Goal: Task Accomplishment & Management: Use online tool/utility

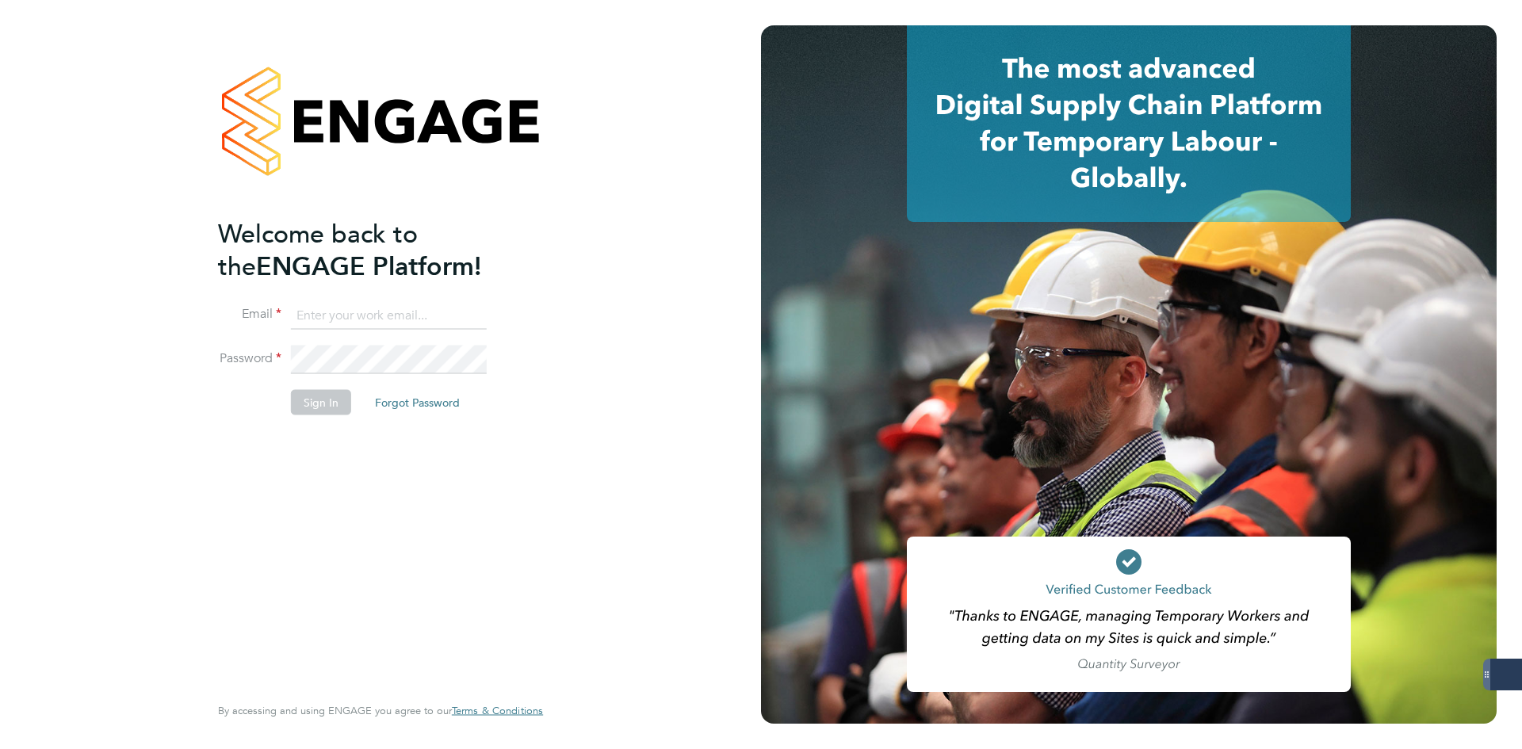
type input "jlaws@skilledcareers.co.uk"
click at [322, 407] on button "Sign In" at bounding box center [321, 402] width 60 height 25
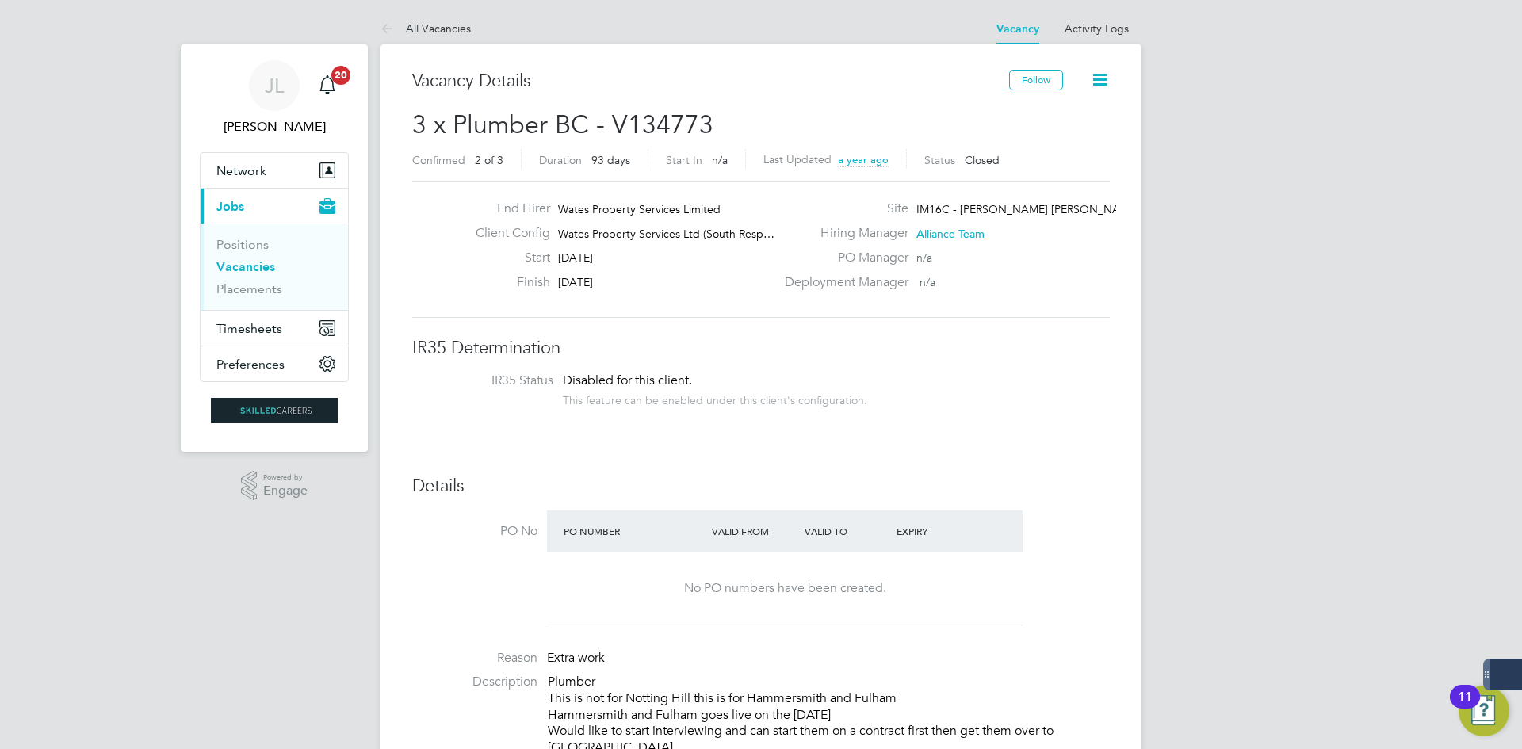
click at [266, 274] on li "Vacancies" at bounding box center [275, 270] width 119 height 22
click at [258, 244] on link "Positions" at bounding box center [242, 244] width 52 height 15
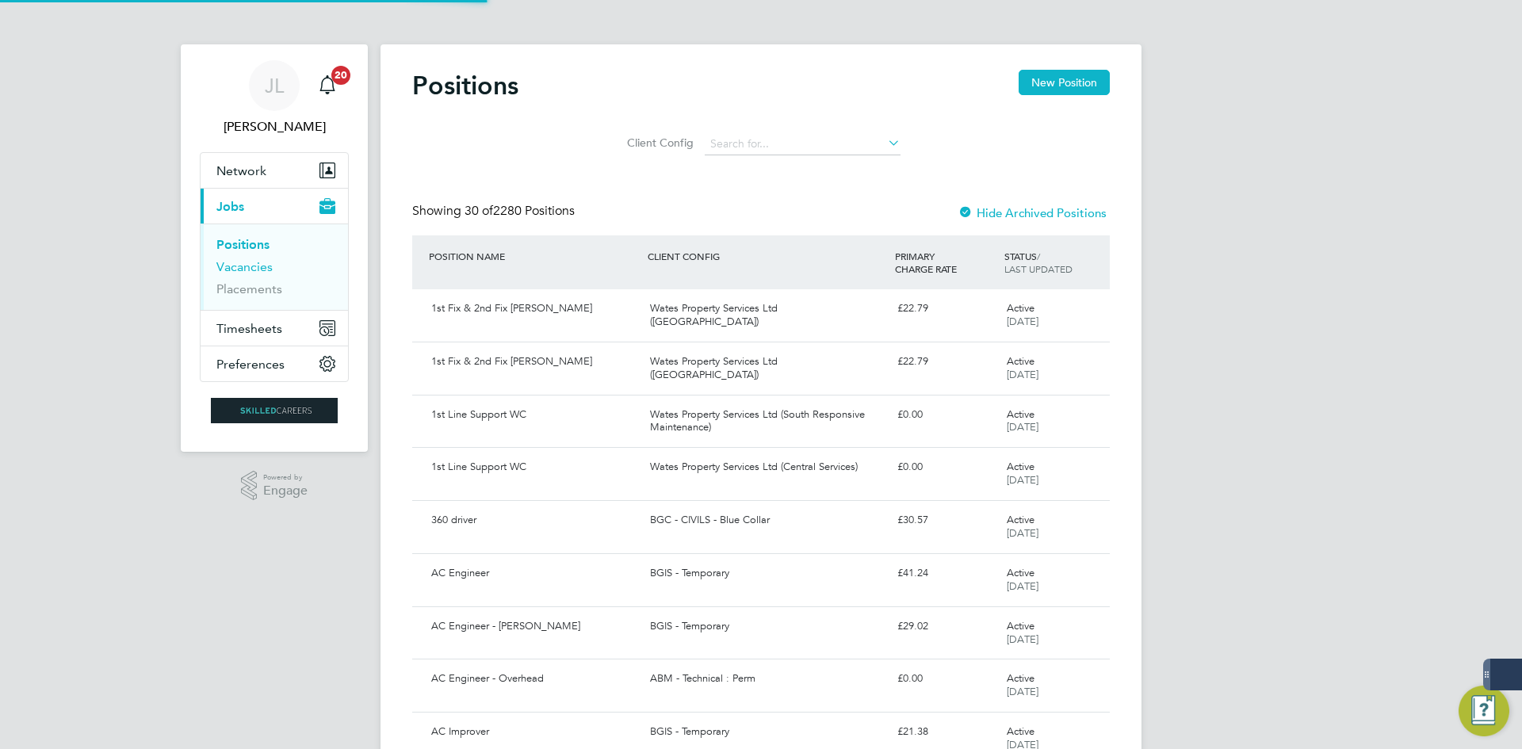
click at [256, 259] on link "Vacancies" at bounding box center [244, 266] width 56 height 15
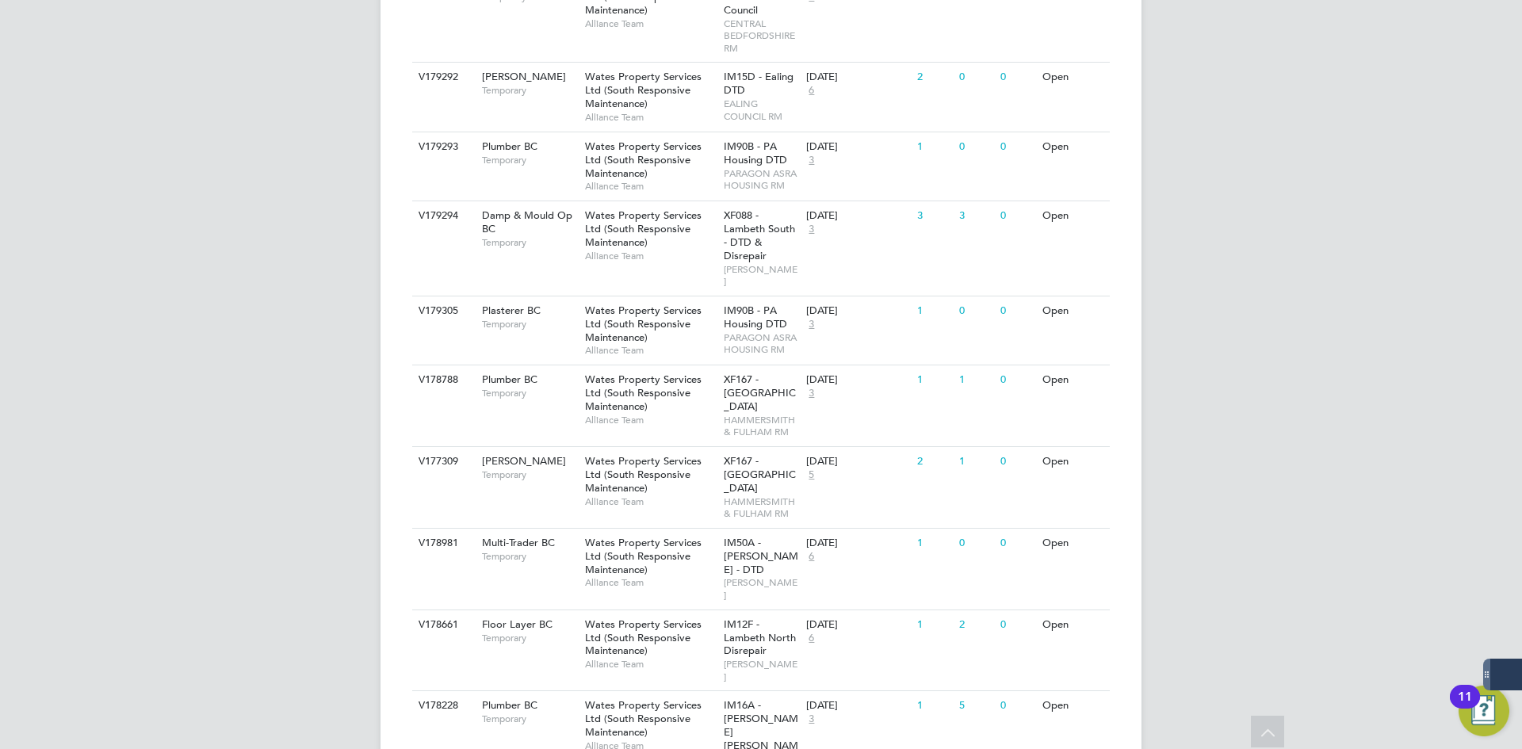
scroll to position [1110, 0]
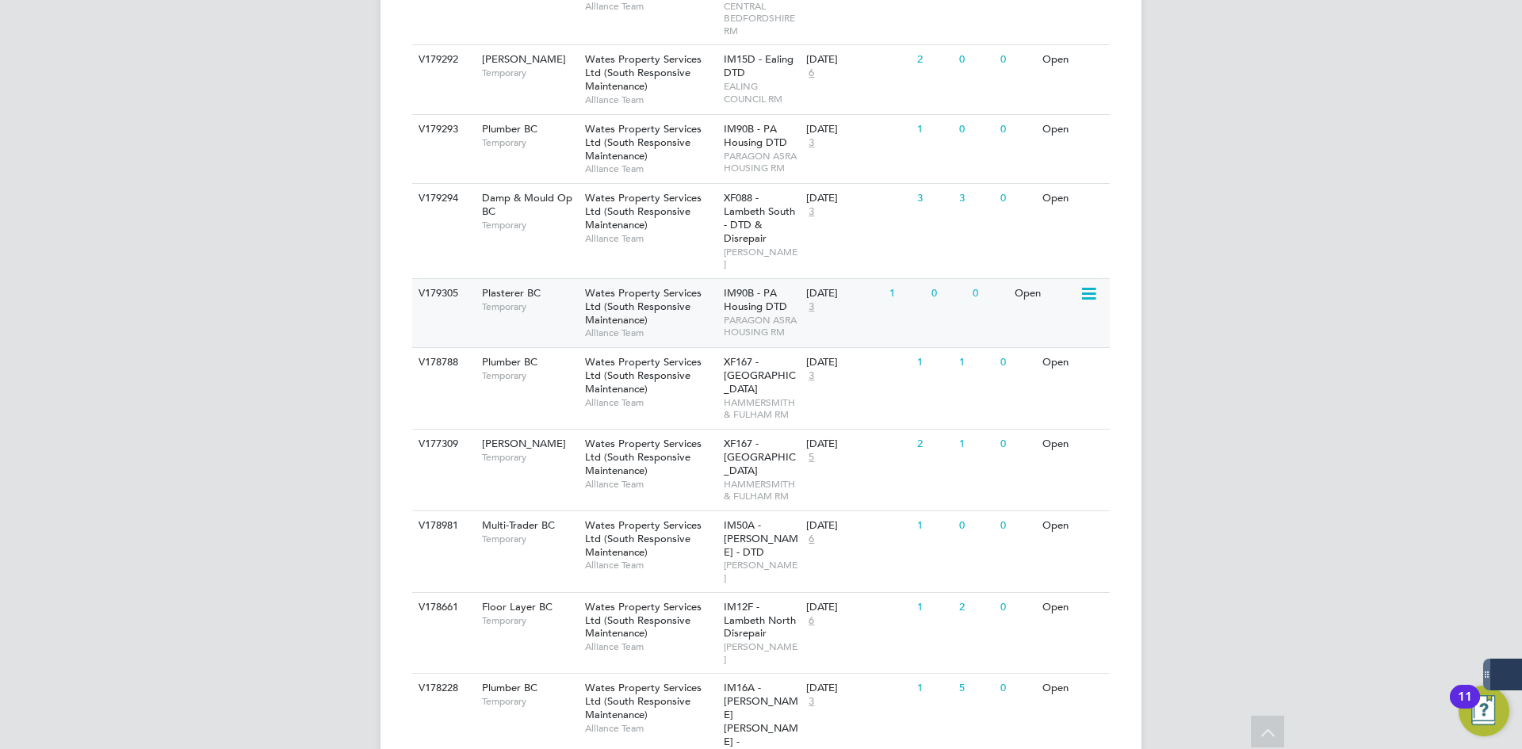
drag, startPoint x: 1284, startPoint y: 430, endPoint x: 448, endPoint y: 128, distance: 889.0
click at [448, 128] on div "JL Joe Laws Notifications 20 Applications: Network Businesses Sites Workers Con…" at bounding box center [761, 176] width 1522 height 2572
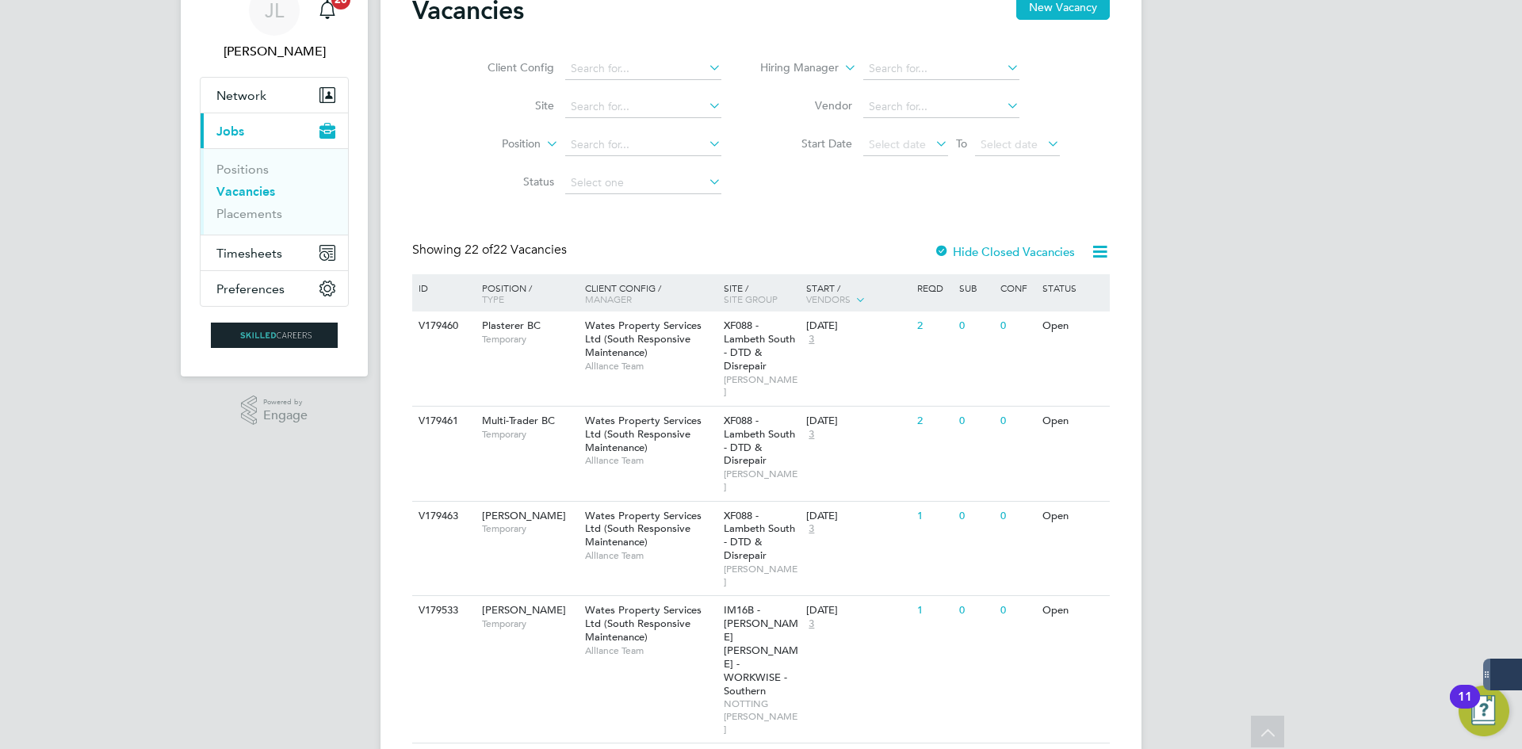
scroll to position [0, 0]
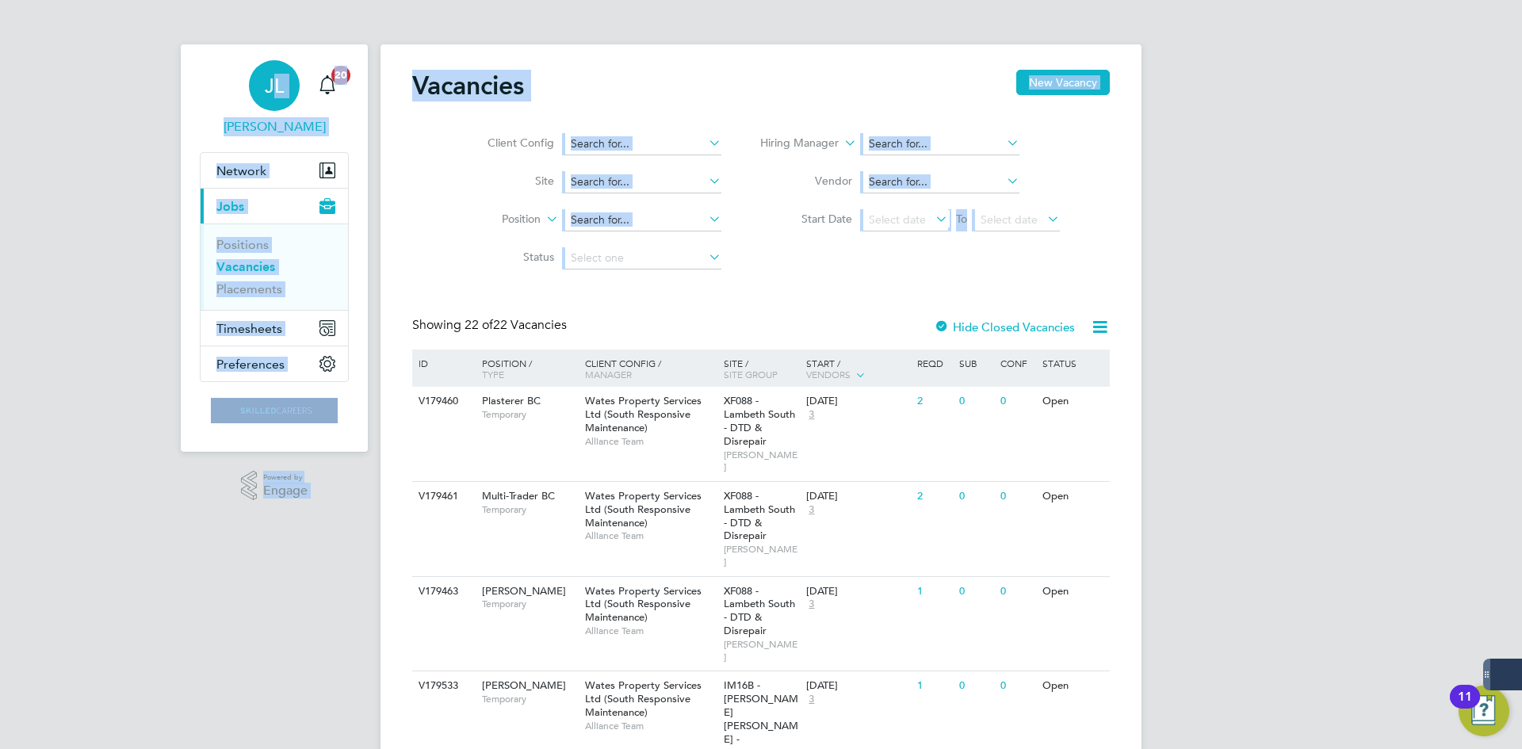
drag, startPoint x: 1276, startPoint y: 326, endPoint x: 266, endPoint y: 82, distance: 1038.8
click at [586, 93] on div "Vacancies New Vacancy" at bounding box center [760, 94] width 697 height 48
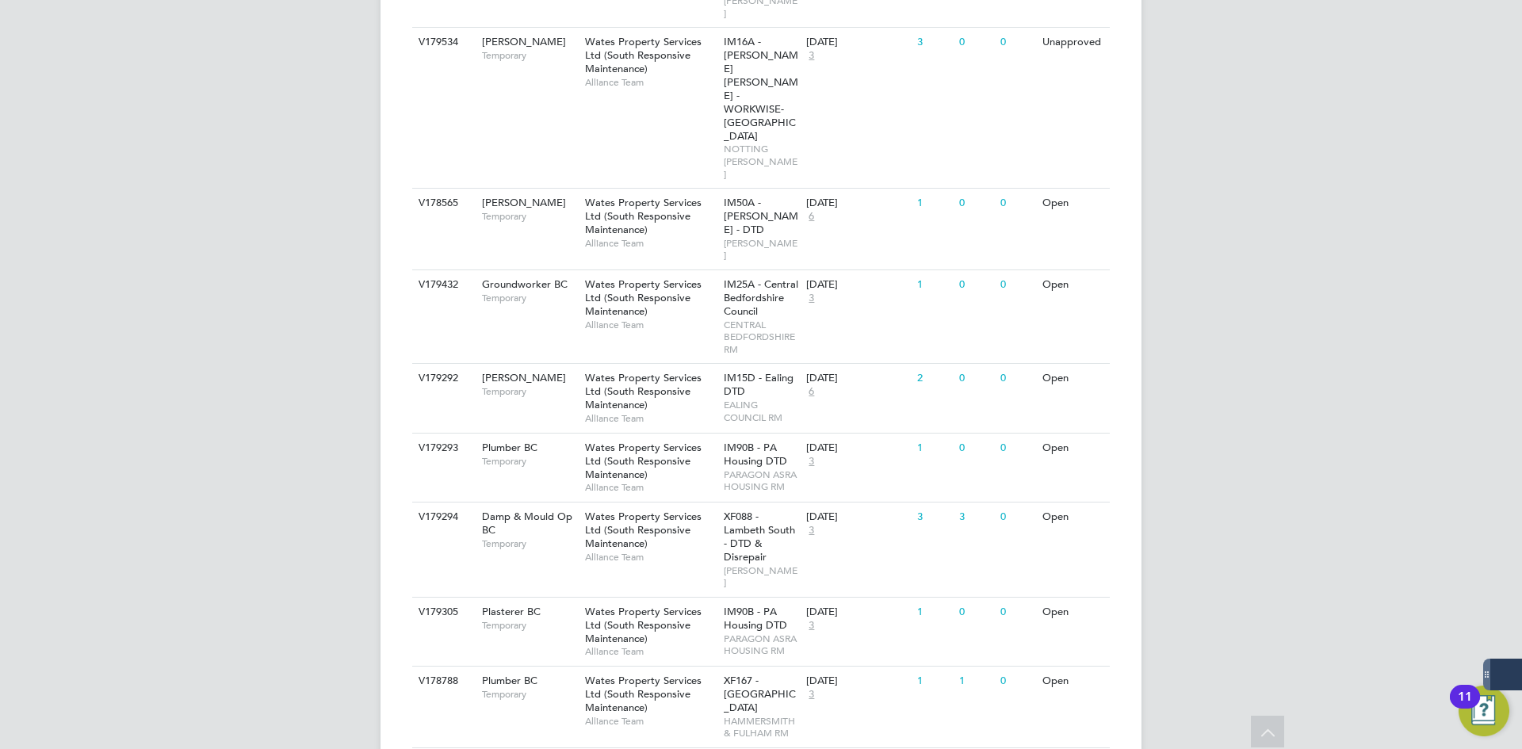
scroll to position [951, 0]
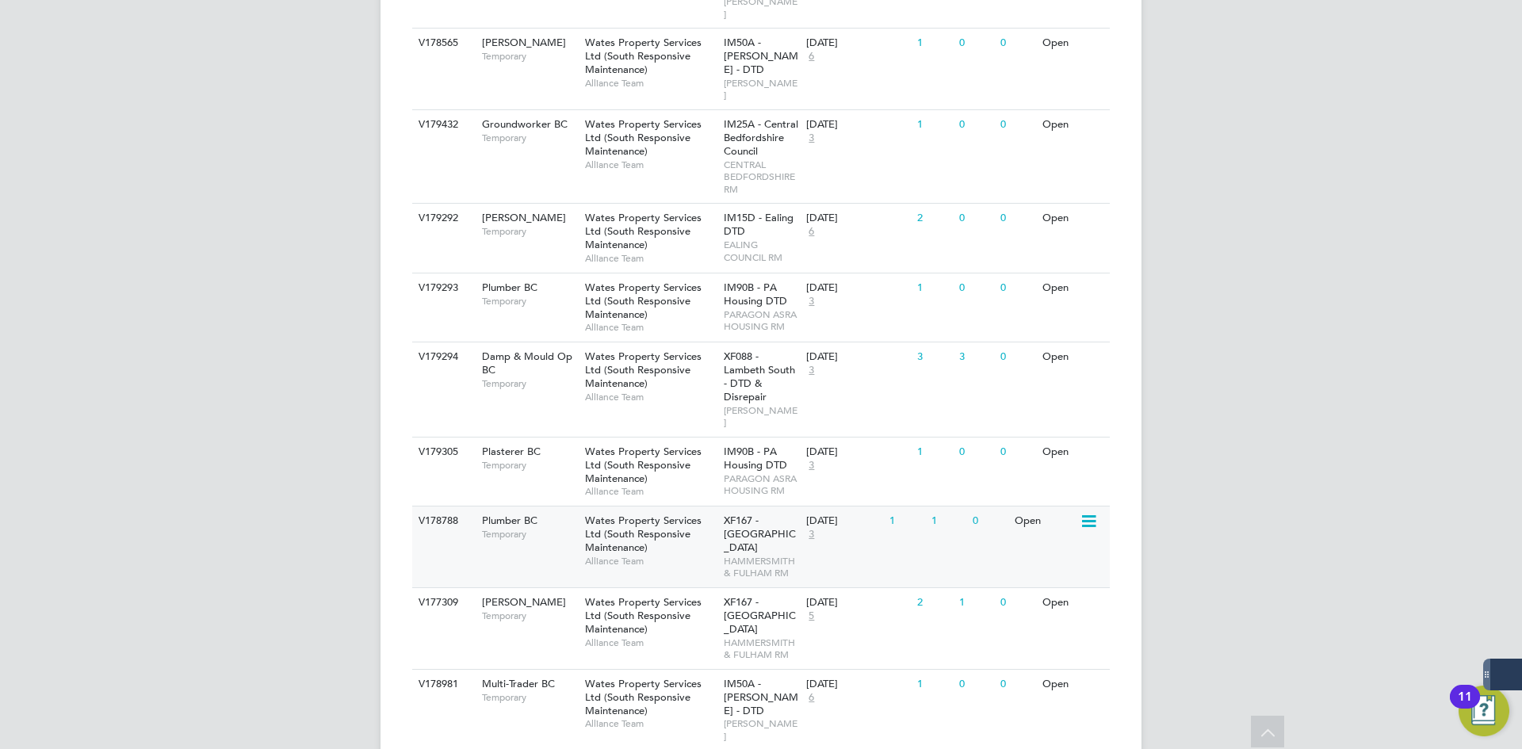
drag, startPoint x: 1230, startPoint y: 570, endPoint x: 457, endPoint y: 346, distance: 805.2
click at [457, 346] on div "JL Joe Laws Notifications 20 Applications: Network Businesses Sites Workers Con…" at bounding box center [761, 335] width 1522 height 2572
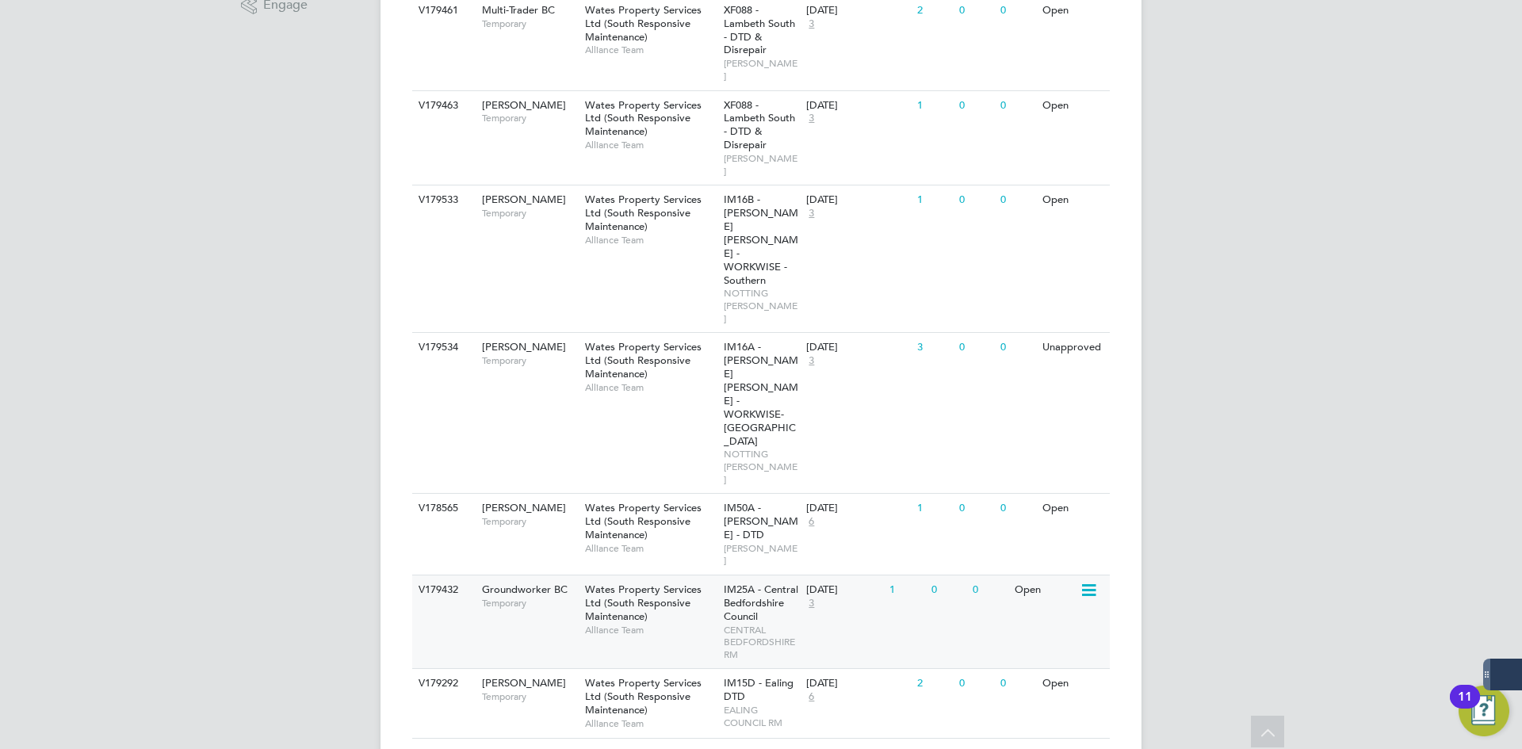
scroll to position [396, 0]
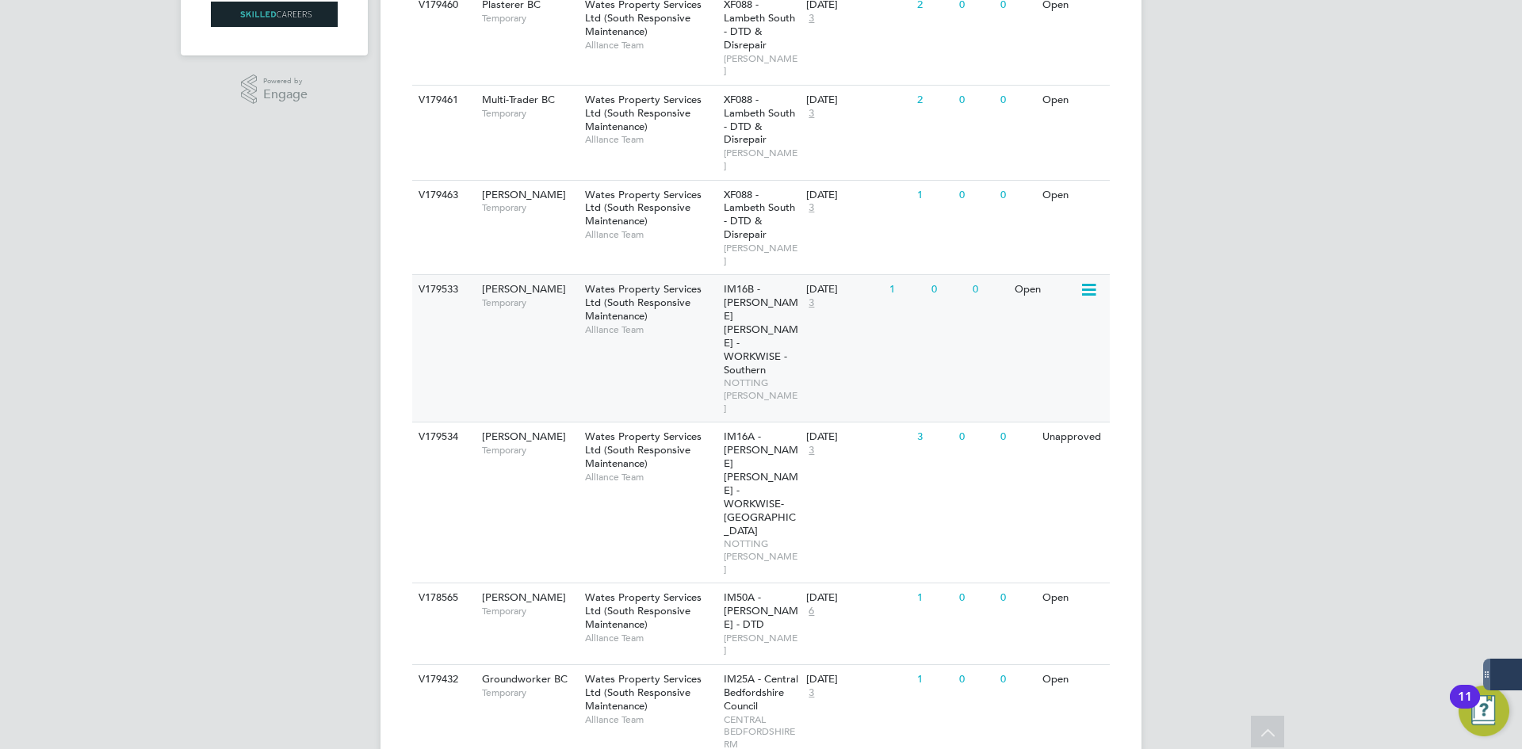
drag, startPoint x: 1239, startPoint y: 364, endPoint x: 1026, endPoint y: 254, distance: 240.0
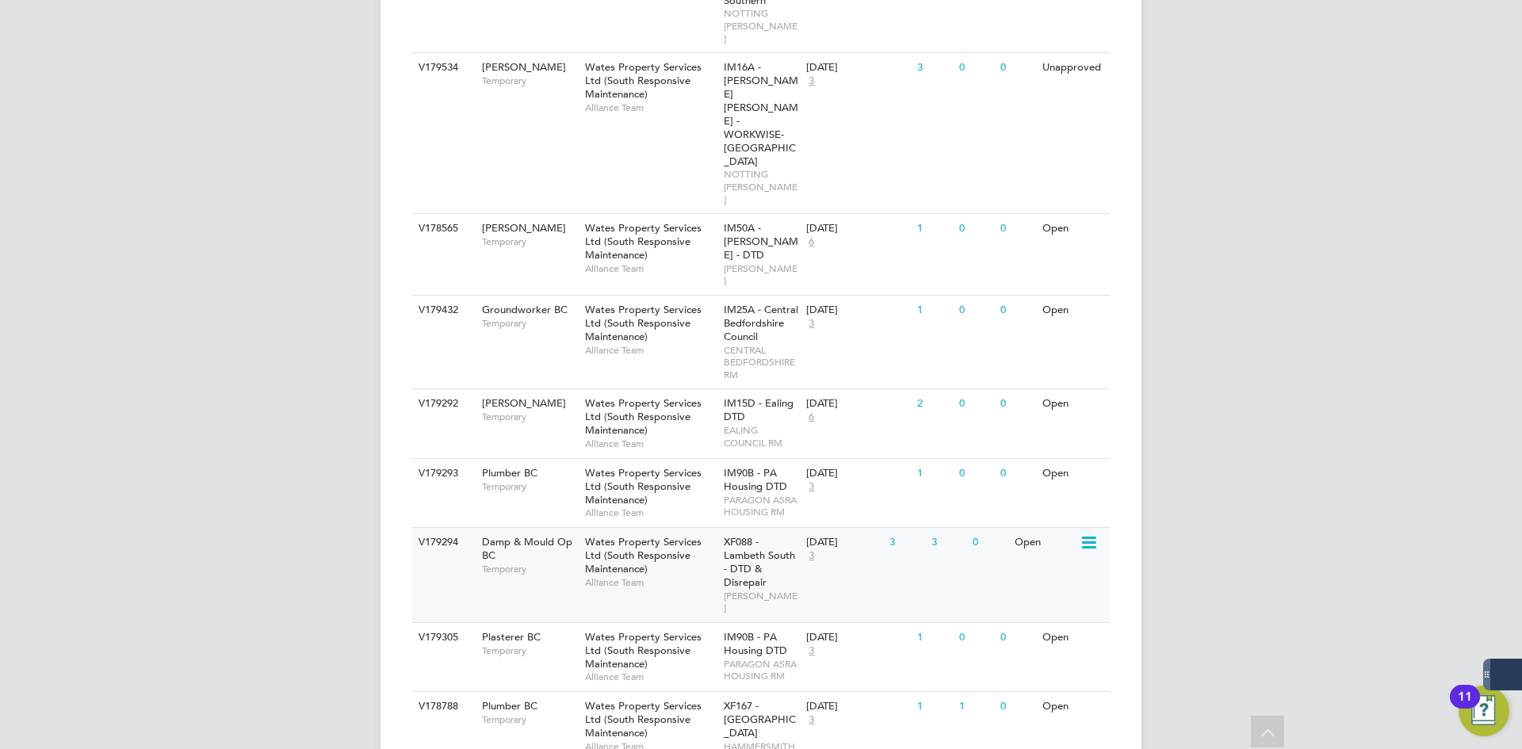
scroll to position [793, 0]
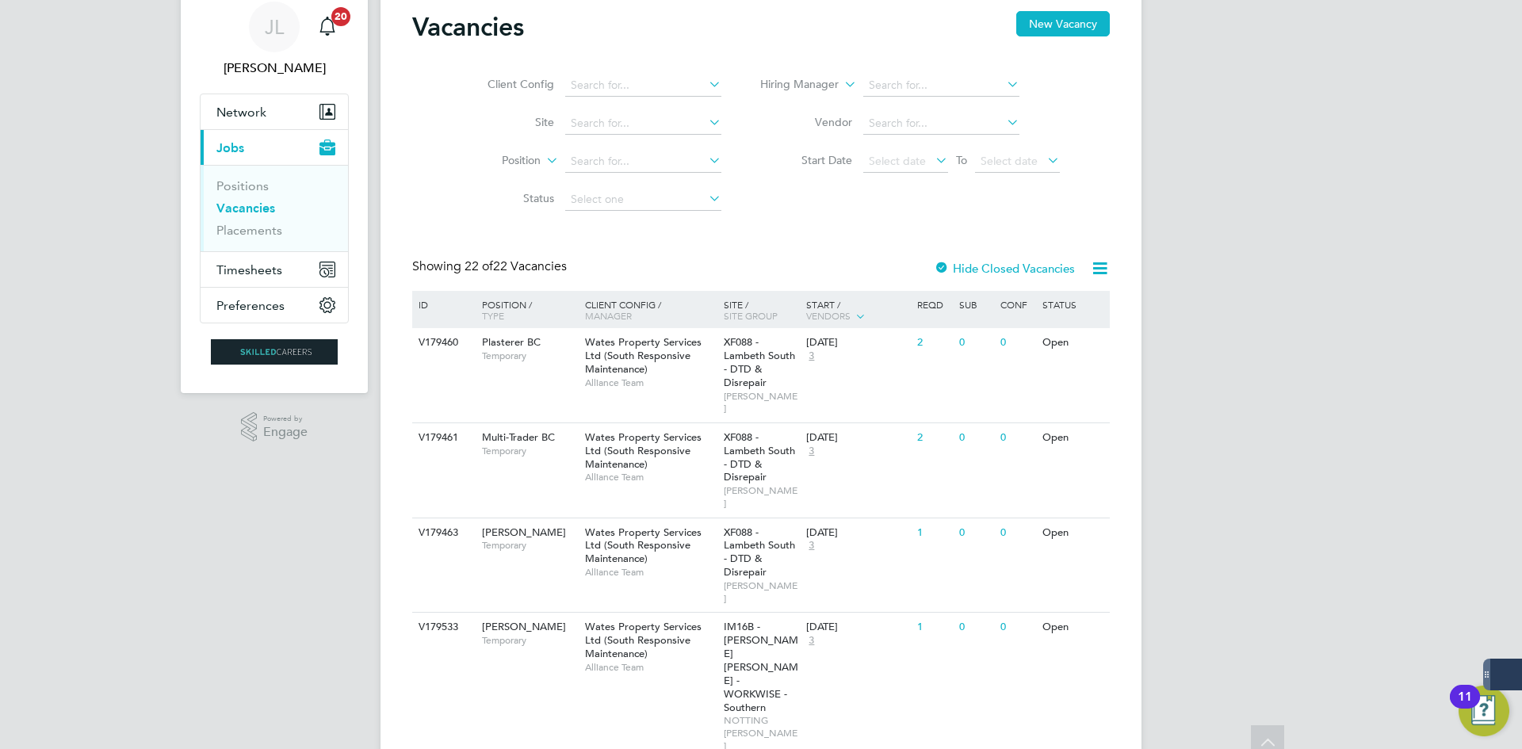
scroll to position [0, 0]
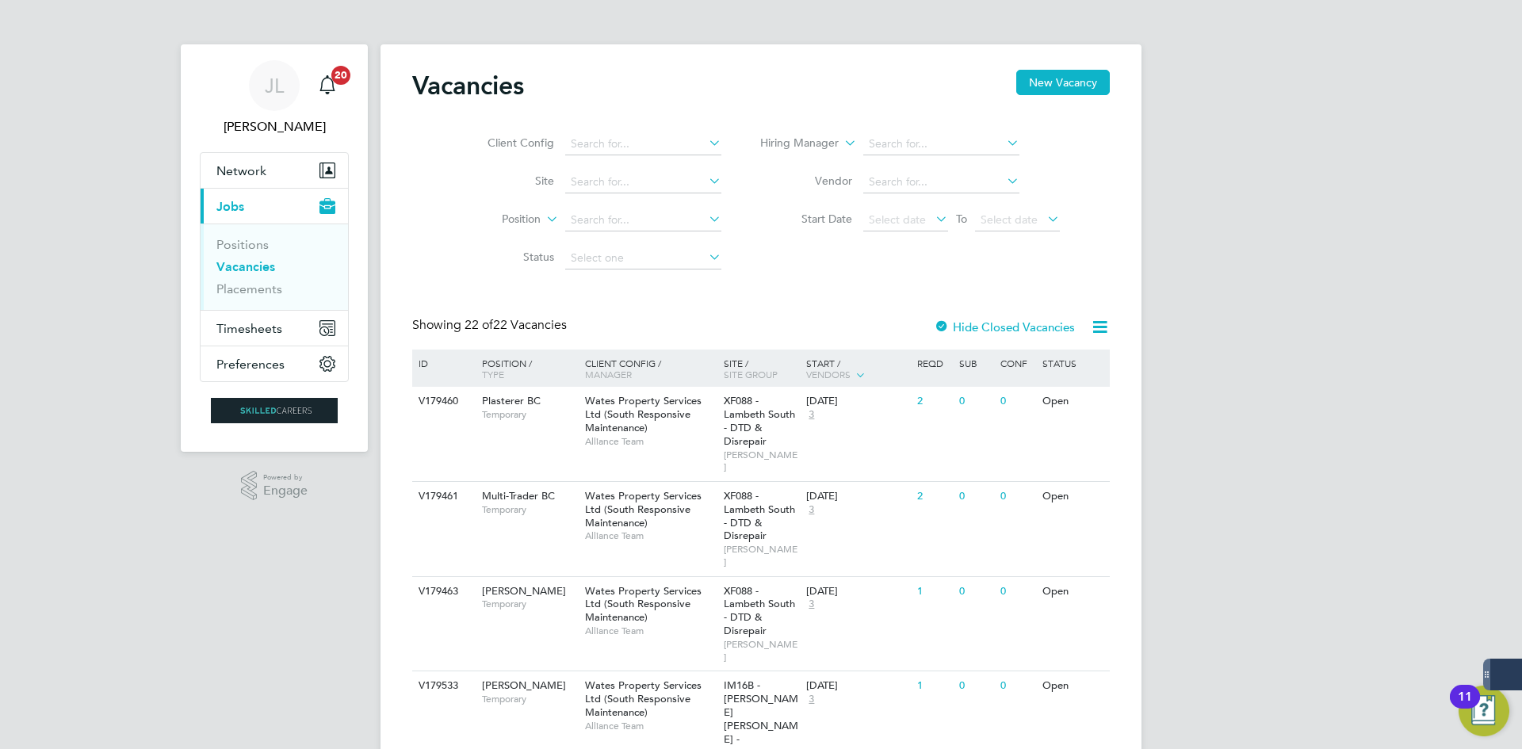
drag, startPoint x: 1307, startPoint y: 285, endPoint x: 874, endPoint y: 258, distance: 433.6
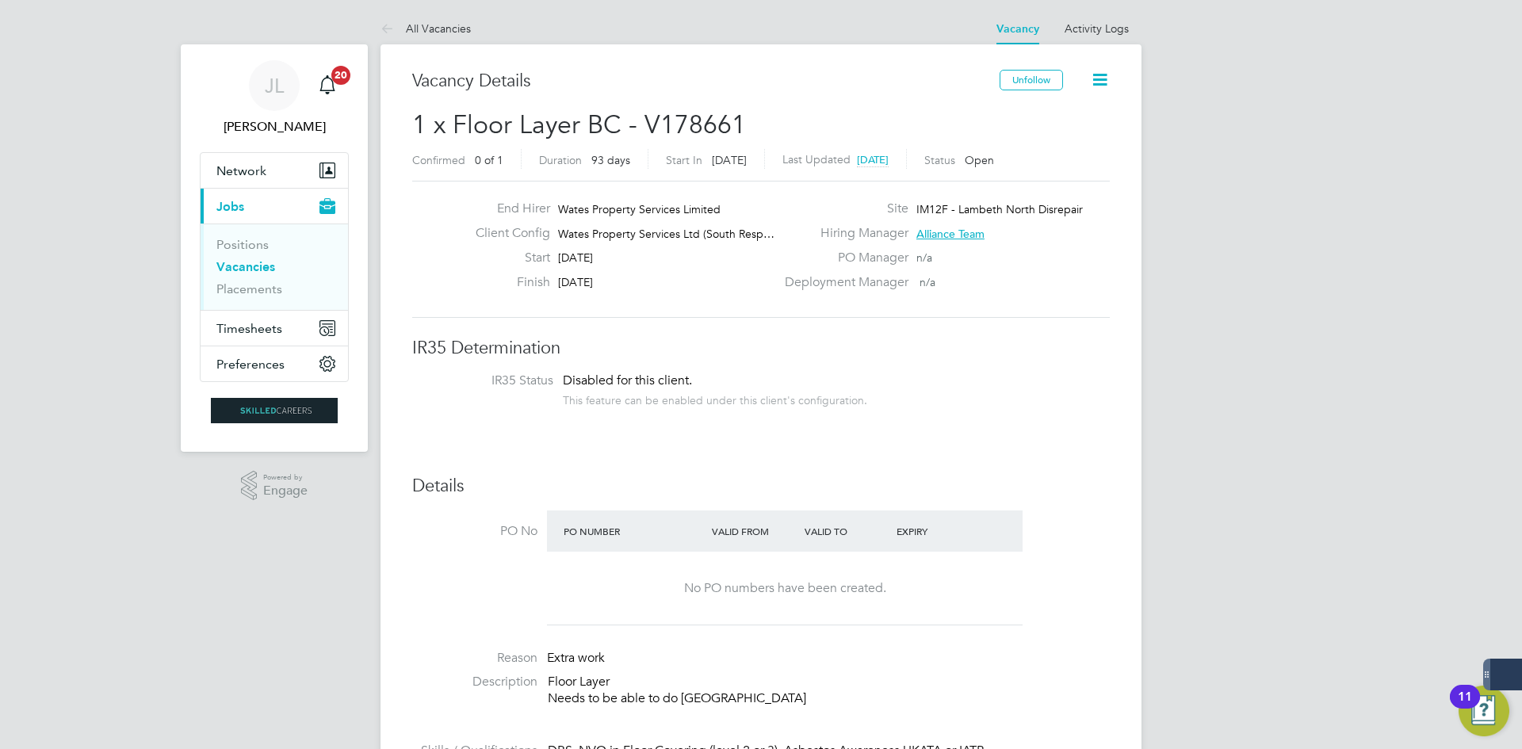
click at [249, 259] on link "Vacancies" at bounding box center [245, 266] width 59 height 15
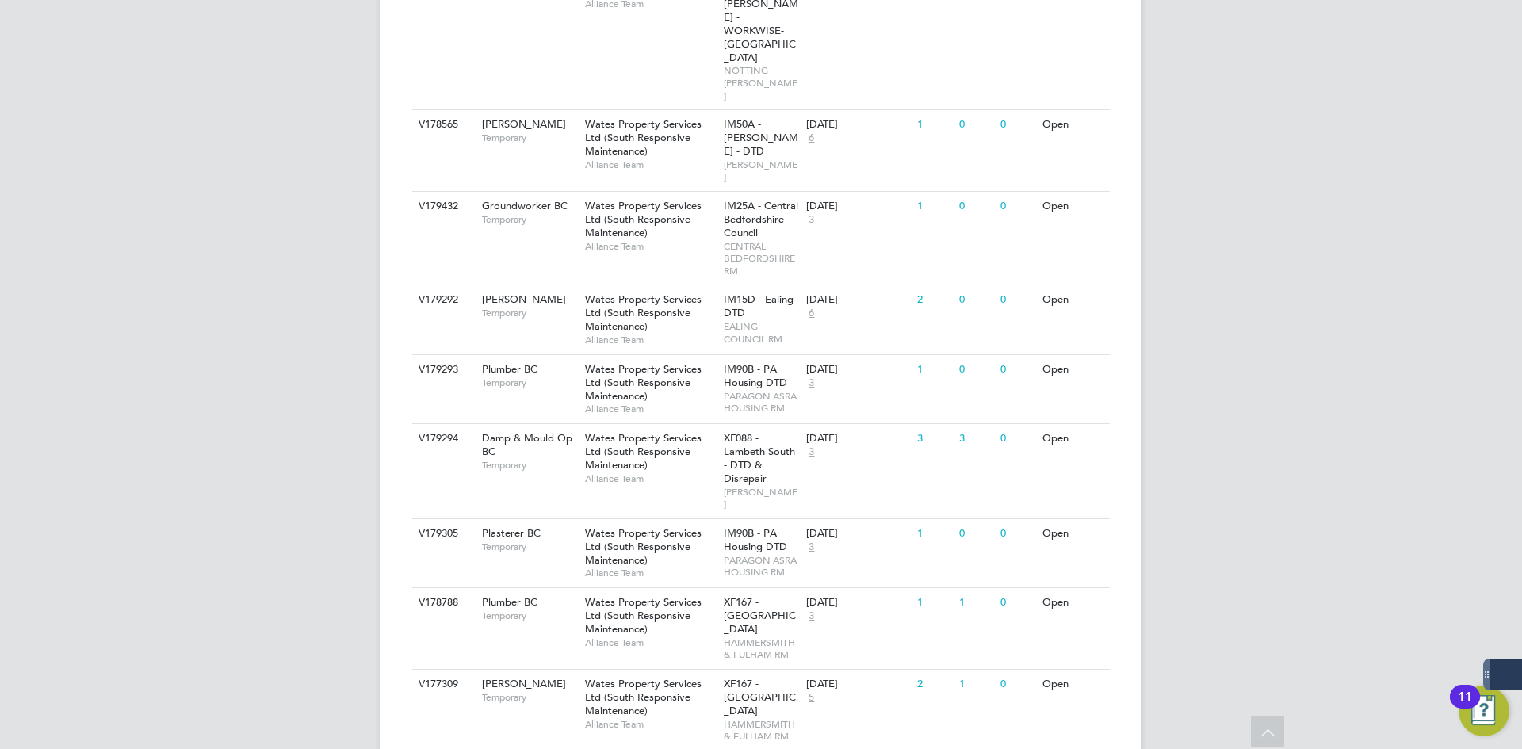
scroll to position [1189, 0]
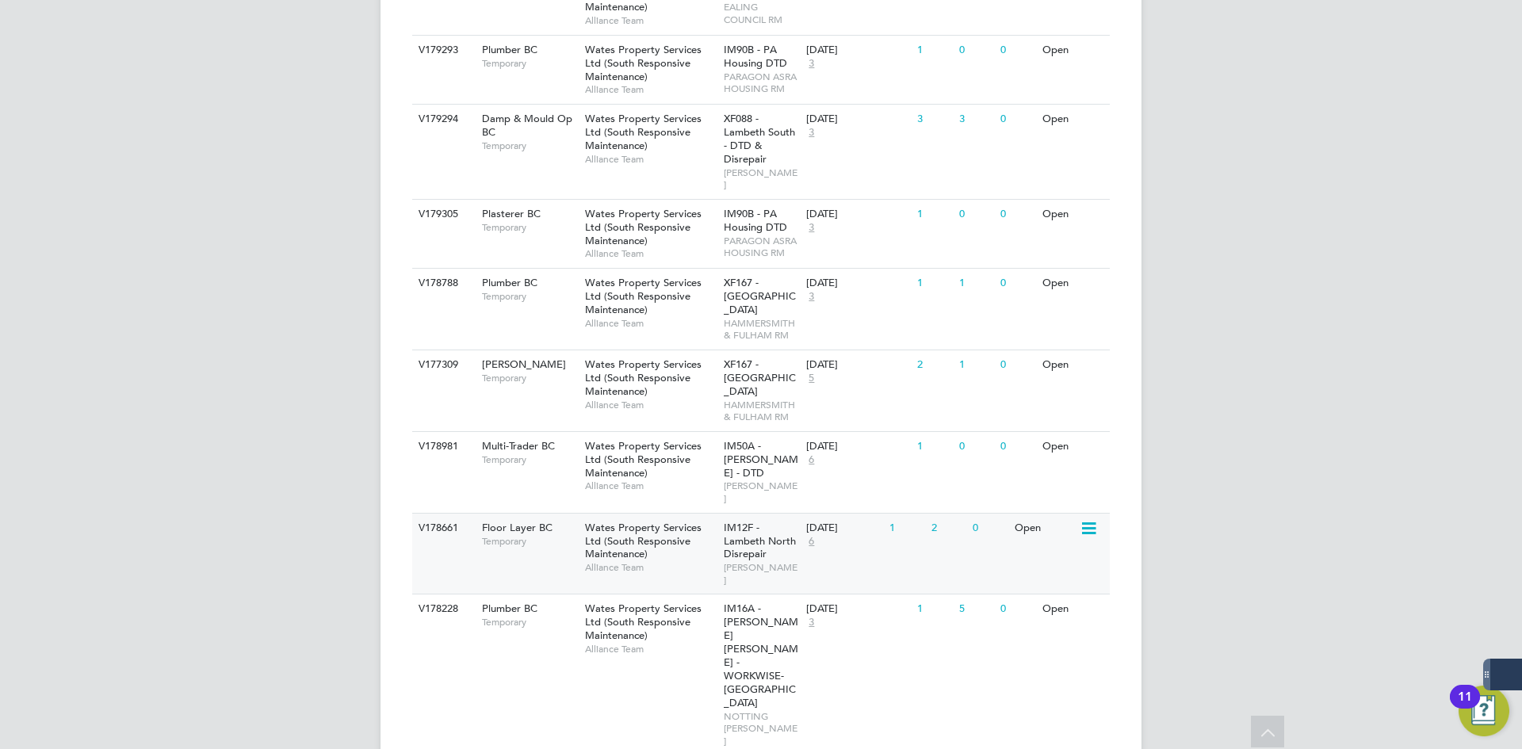
drag, startPoint x: 1161, startPoint y: 460, endPoint x: 802, endPoint y: 387, distance: 366.4
click at [793, 402] on div "JL Joe Laws Notifications 20 Applications: Network Businesses Sites Workers Con…" at bounding box center [761, 97] width 1522 height 2572
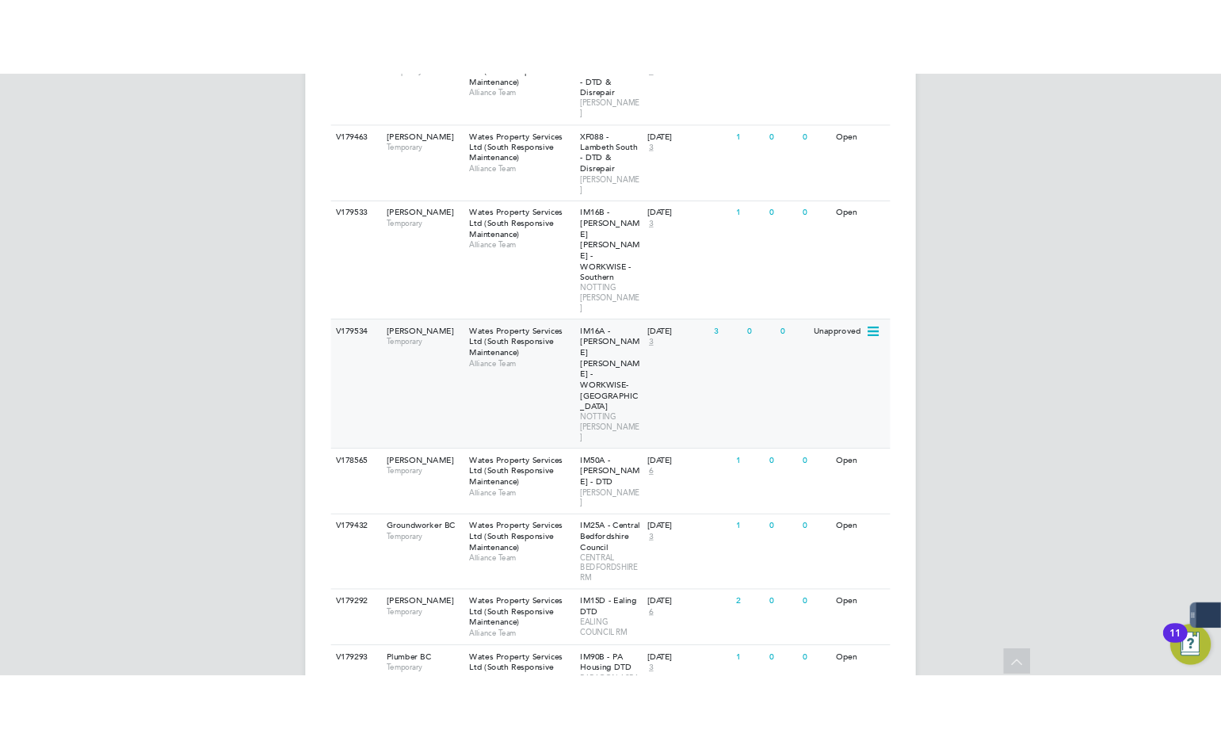
scroll to position [634, 0]
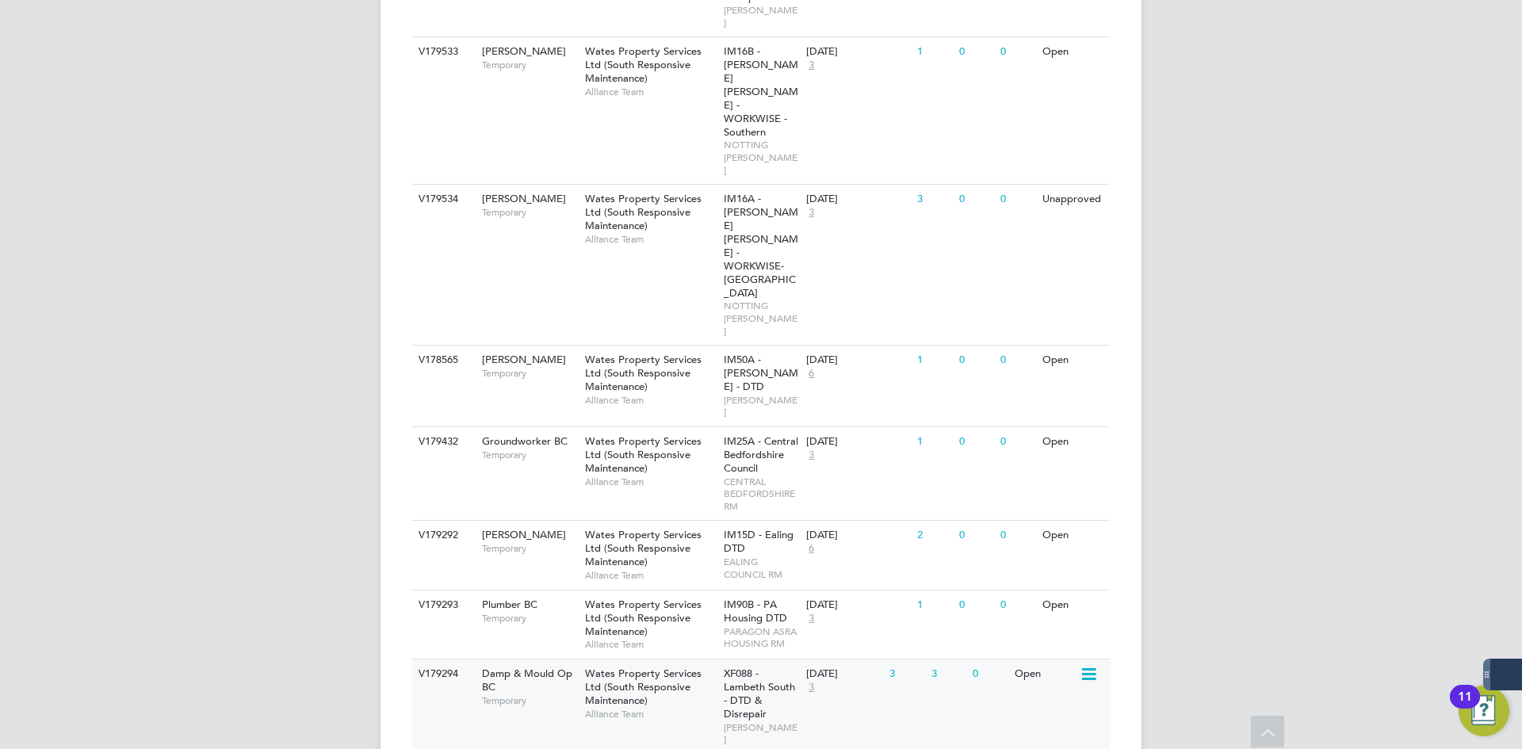
click at [606, 667] on span "Wates Property Services Ltd (South Responsive Maintenance)" at bounding box center [643, 687] width 117 height 40
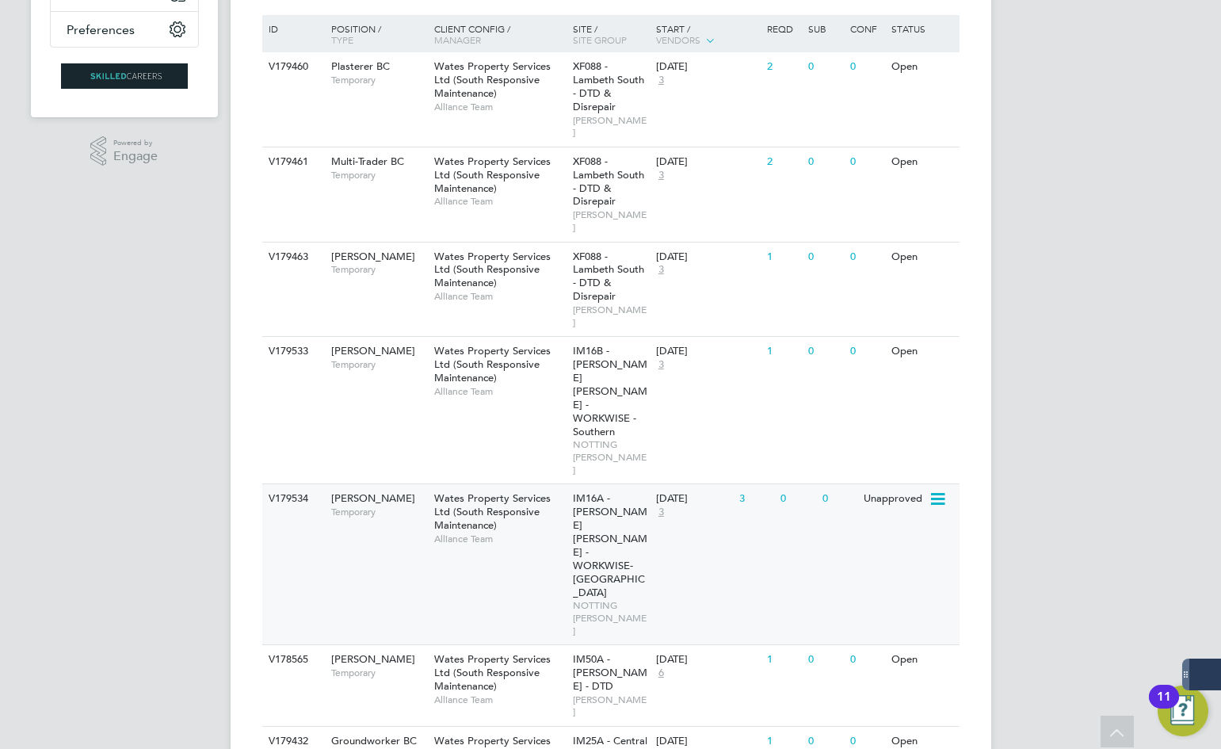
scroll to position [238, 0]
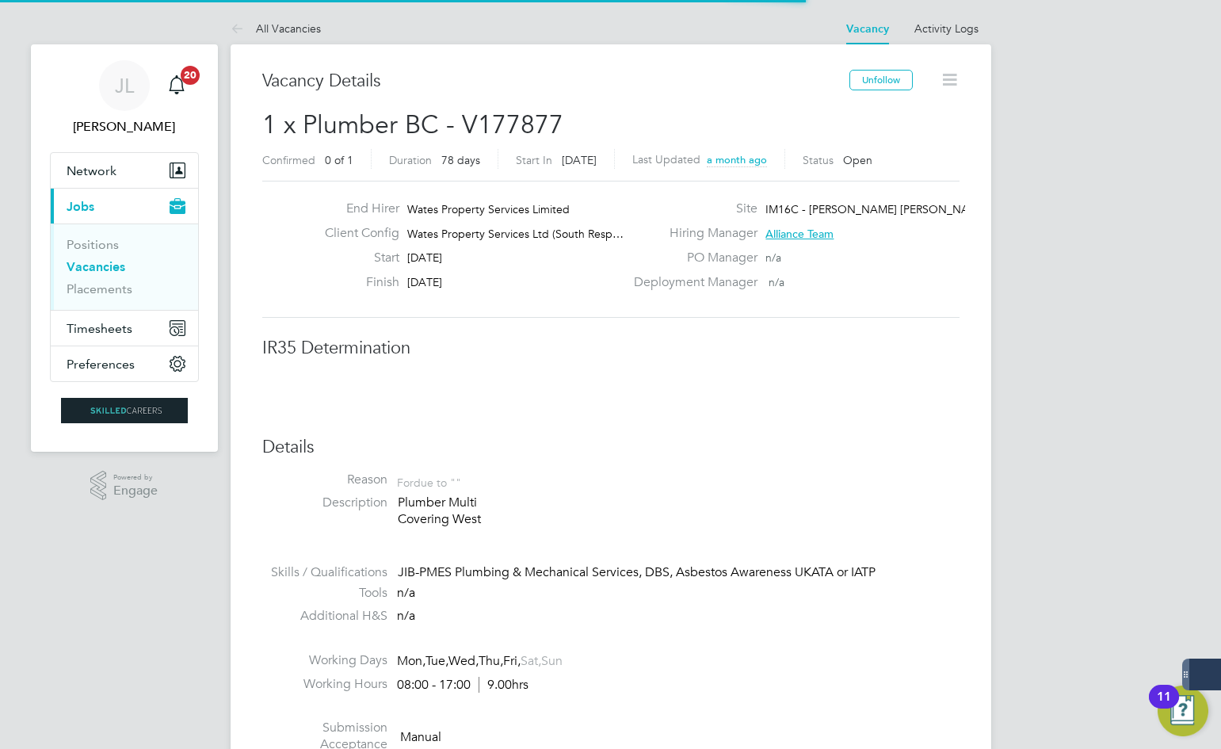
scroll to position [47, 111]
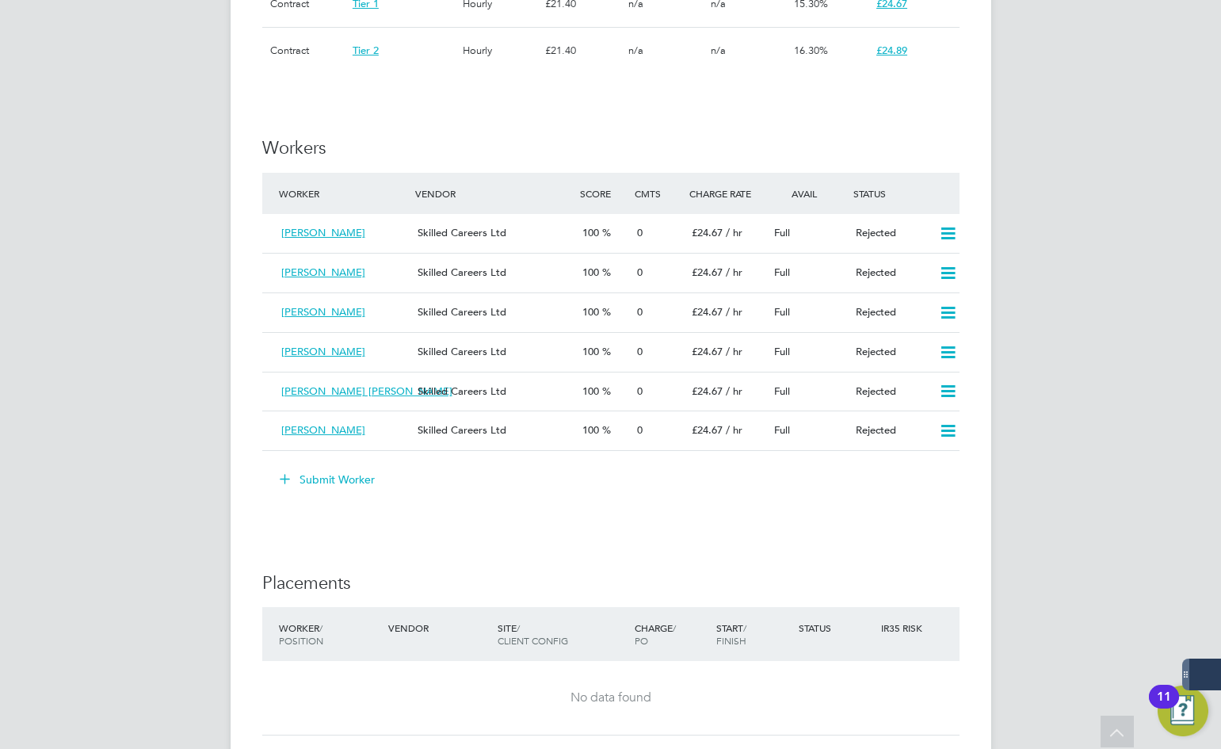
click at [345, 483] on button "Submit Worker" at bounding box center [328, 479] width 119 height 25
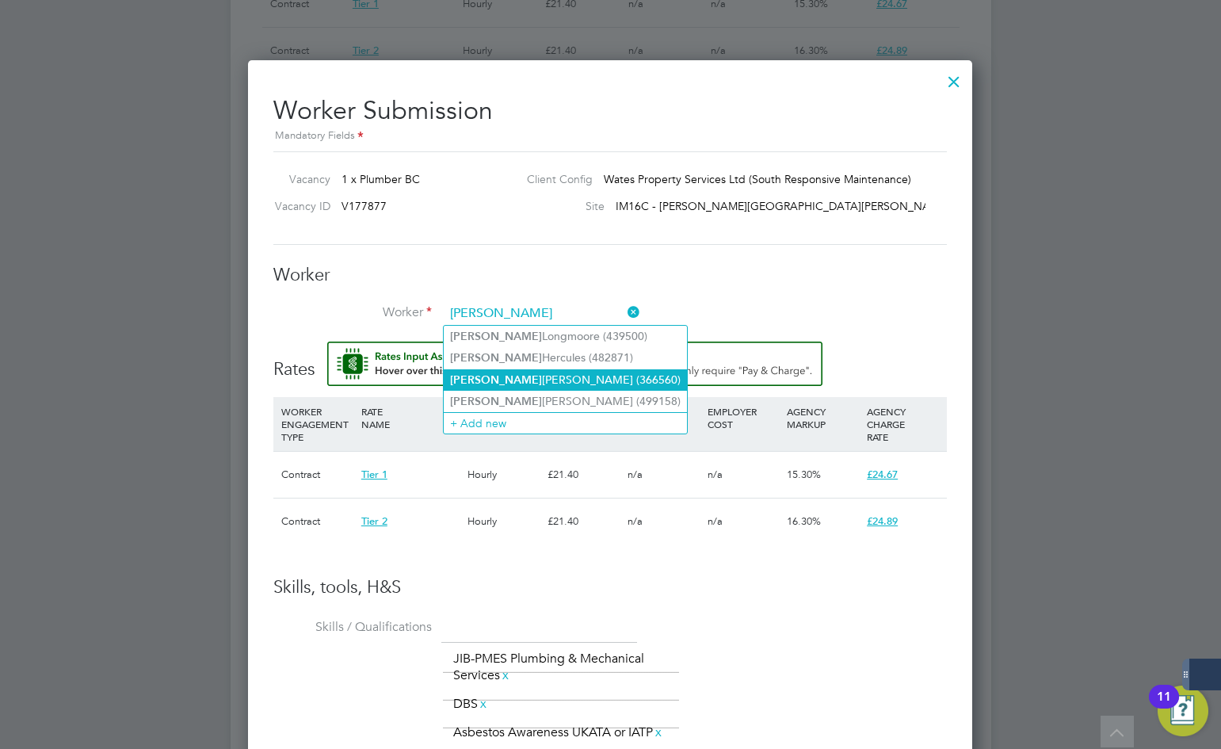
click at [512, 386] on li "Reece Wilson (366560)" at bounding box center [565, 379] width 243 height 21
type input "Reece Wilson (366560)"
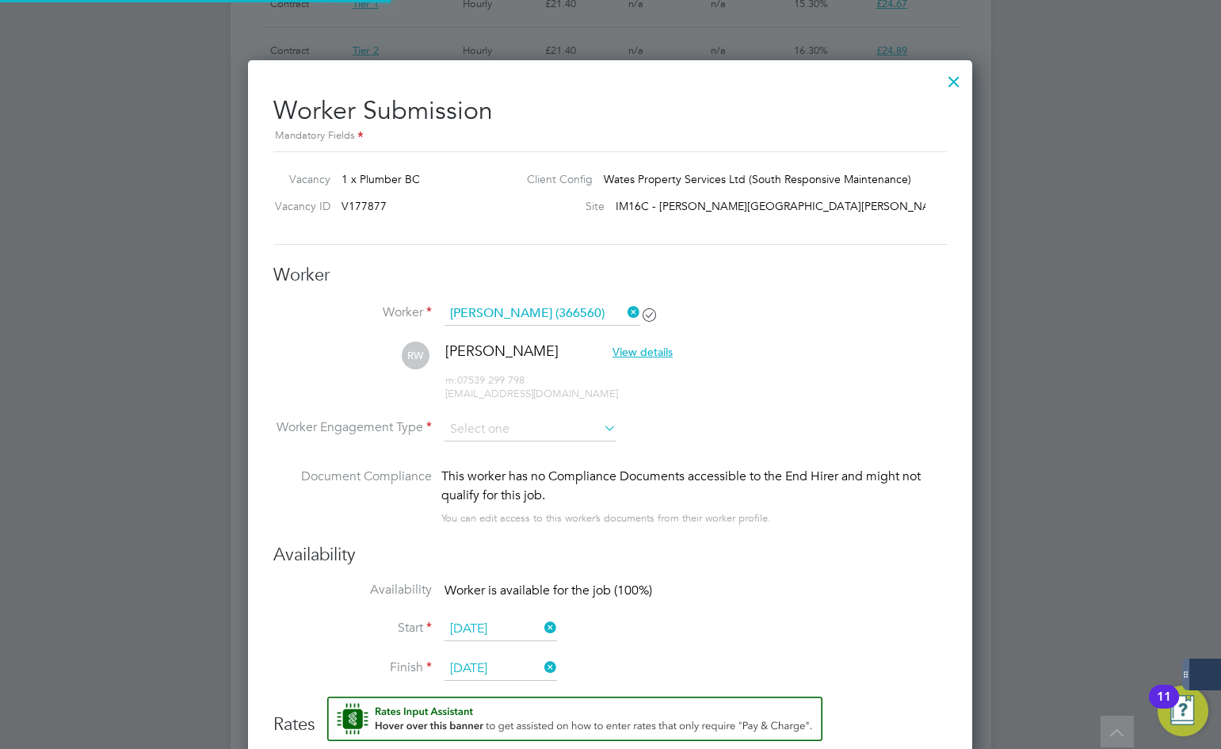
click at [625, 310] on icon at bounding box center [625, 312] width 0 height 22
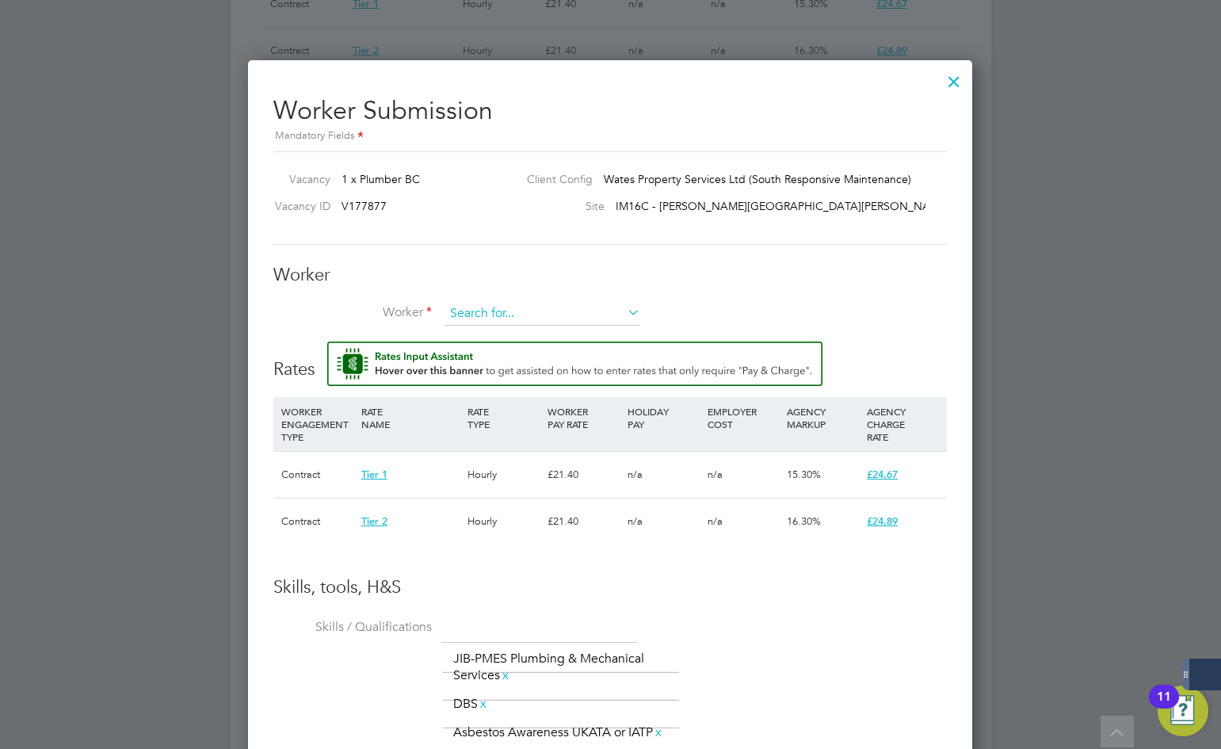
click at [541, 318] on input at bounding box center [543, 314] width 196 height 24
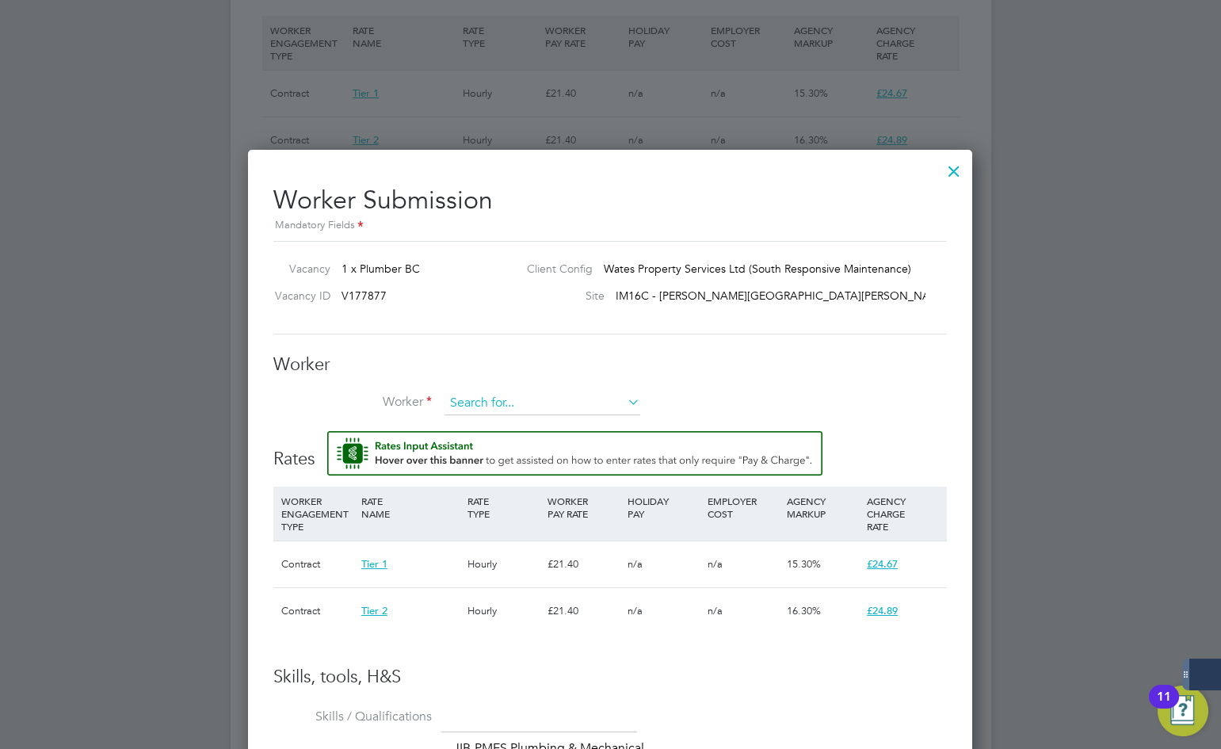
click at [518, 399] on input at bounding box center [543, 404] width 196 height 24
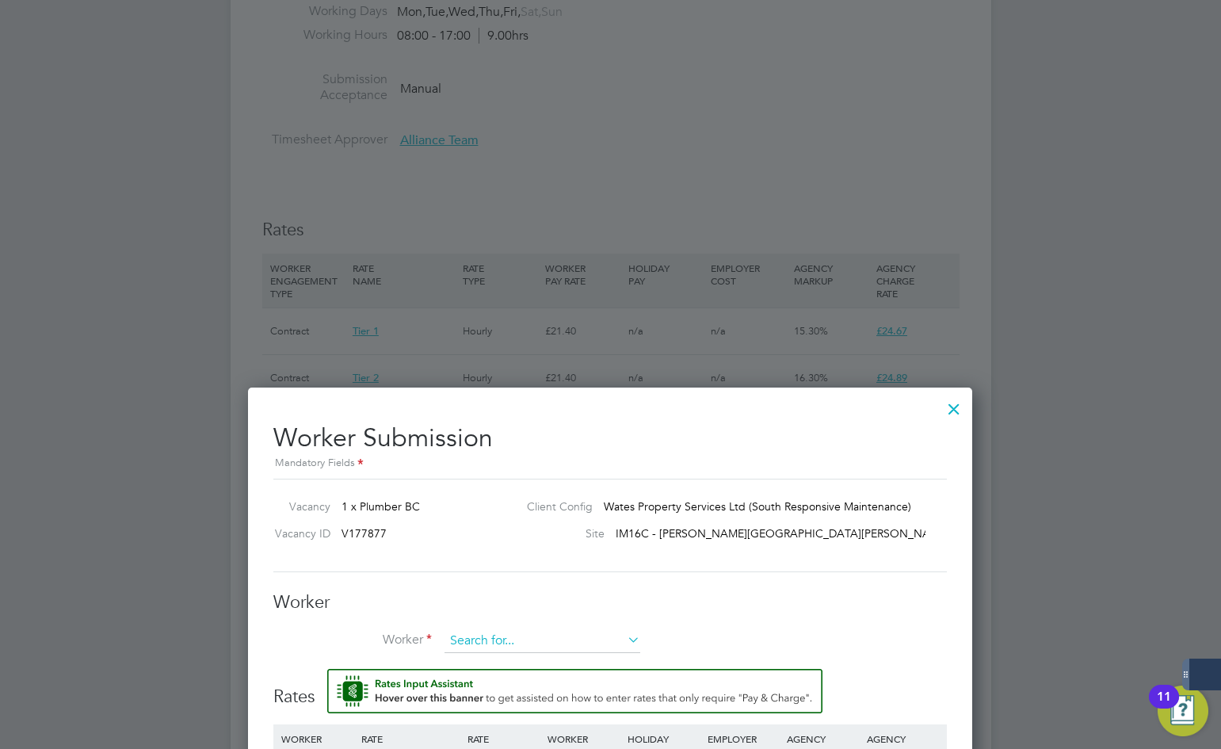
click at [515, 636] on input at bounding box center [543, 641] width 196 height 24
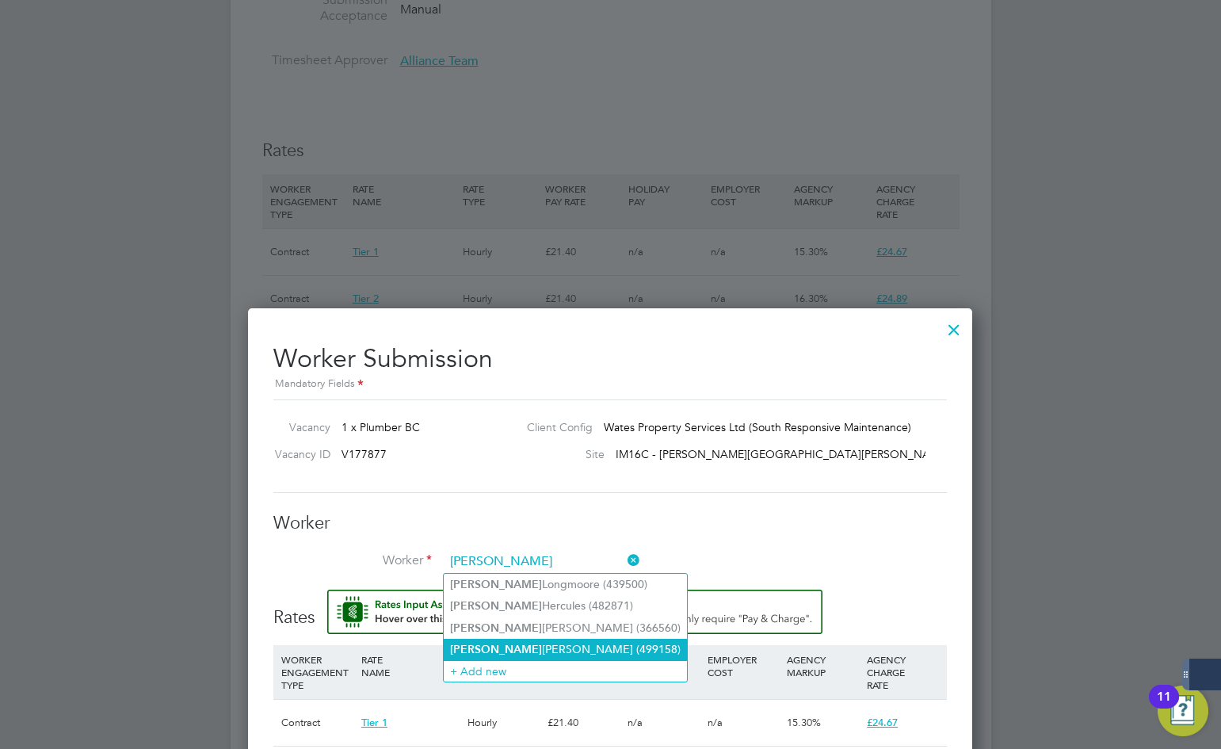
click at [548, 642] on li "Reece Jarrett-Smith (499158)" at bounding box center [565, 649] width 243 height 21
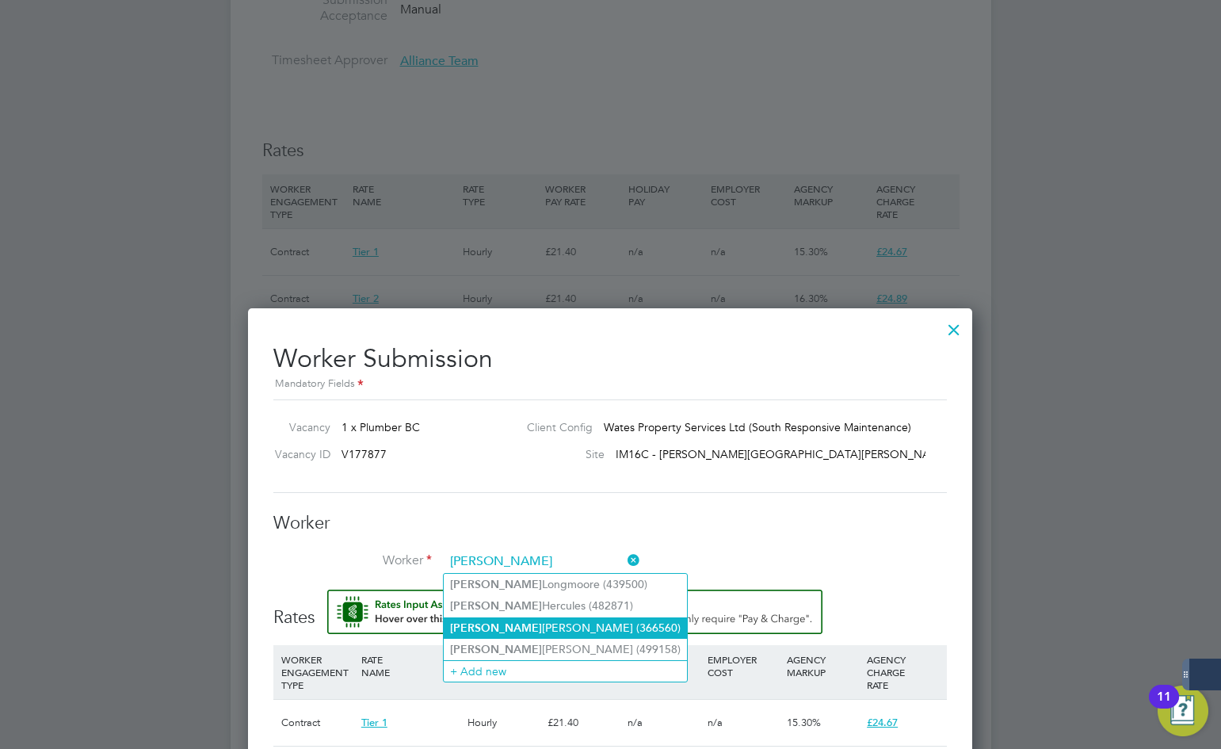
type input "Reece Jarrett-Smith (499158)"
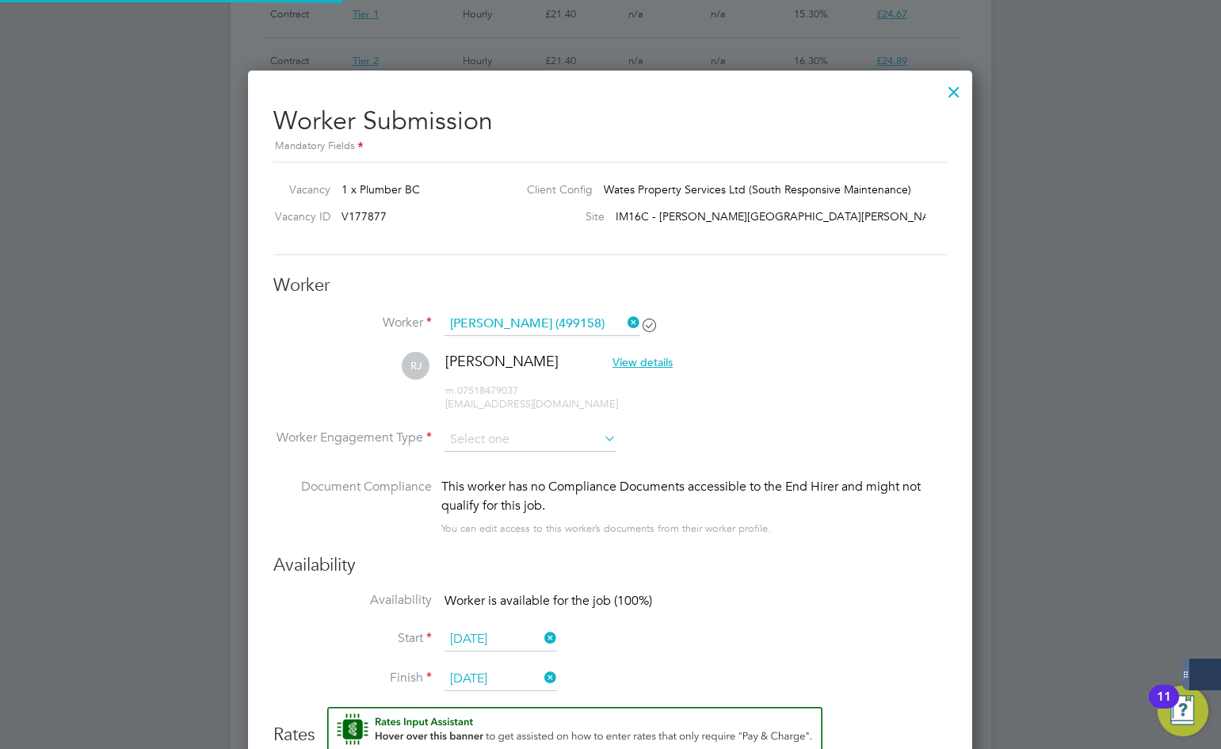
click at [519, 420] on li "RJ Reece Jarrett-Smith View details m: 07518479037 reecew798@yahoo.com" at bounding box center [610, 389] width 674 height 75
click at [518, 449] on input at bounding box center [531, 440] width 172 height 24
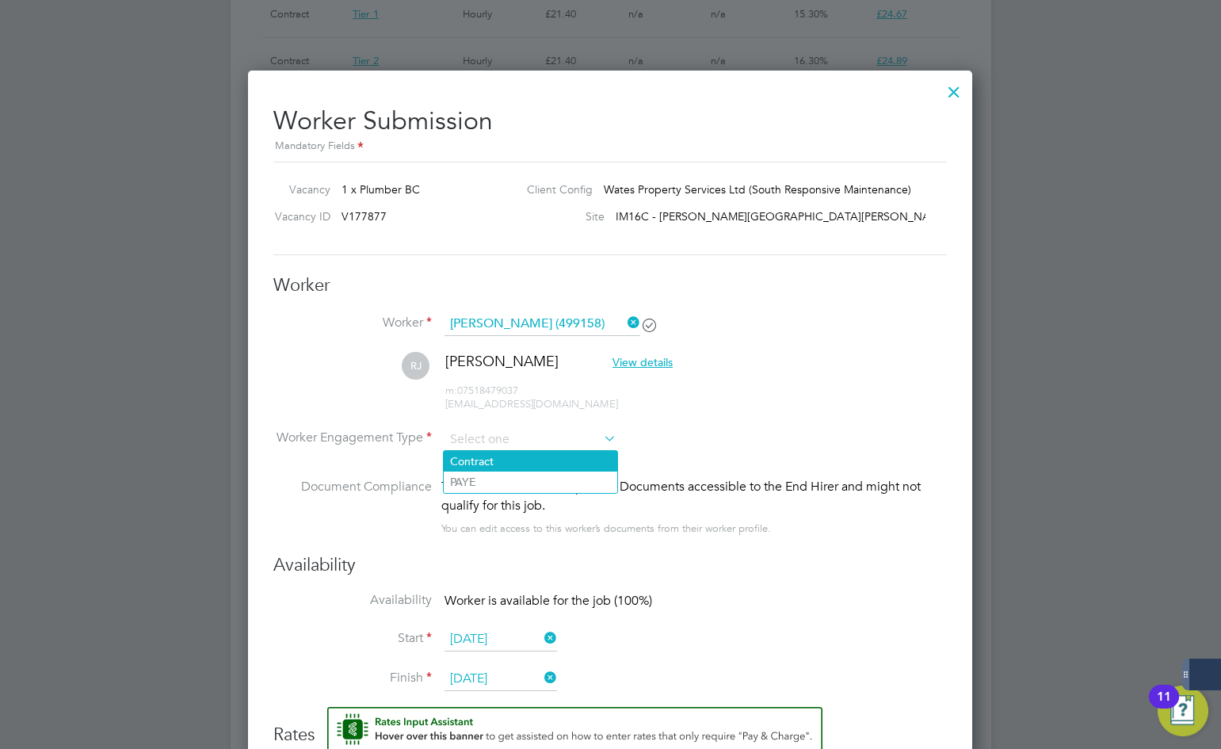
click at [524, 464] on li "Contract" at bounding box center [531, 461] width 174 height 21
type input "Contract"
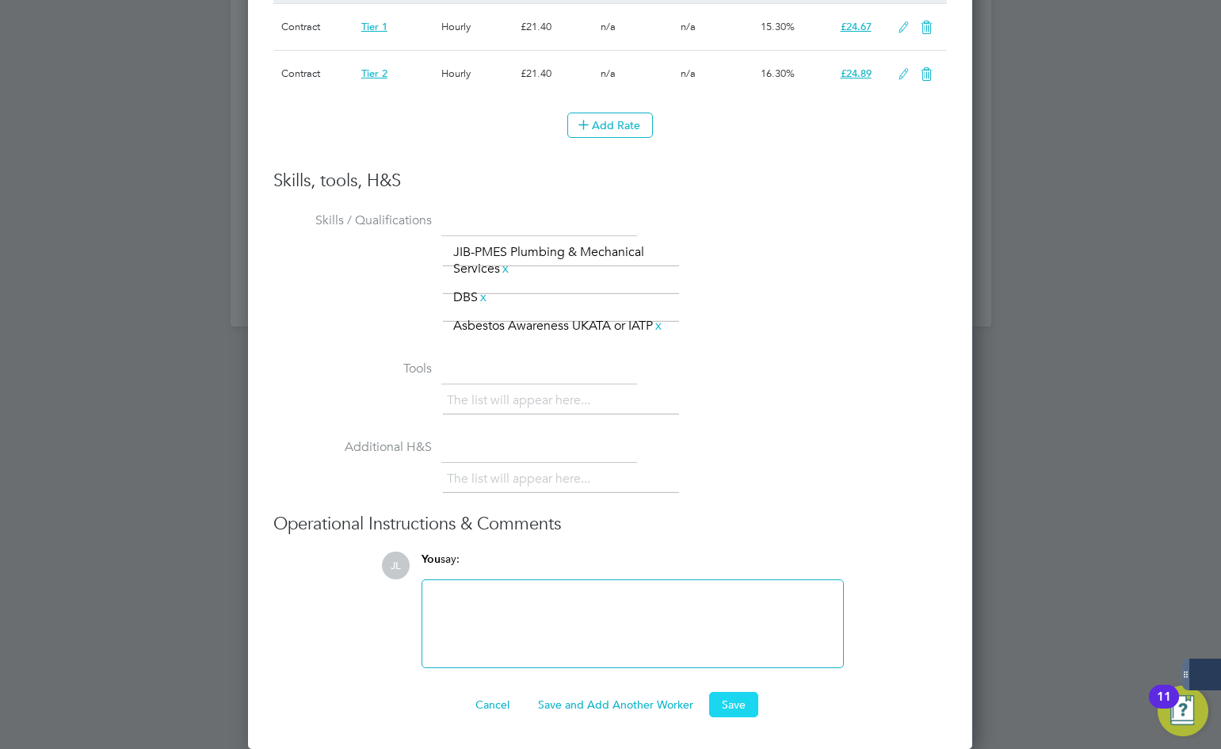
click at [741, 701] on button "Save" at bounding box center [733, 704] width 49 height 25
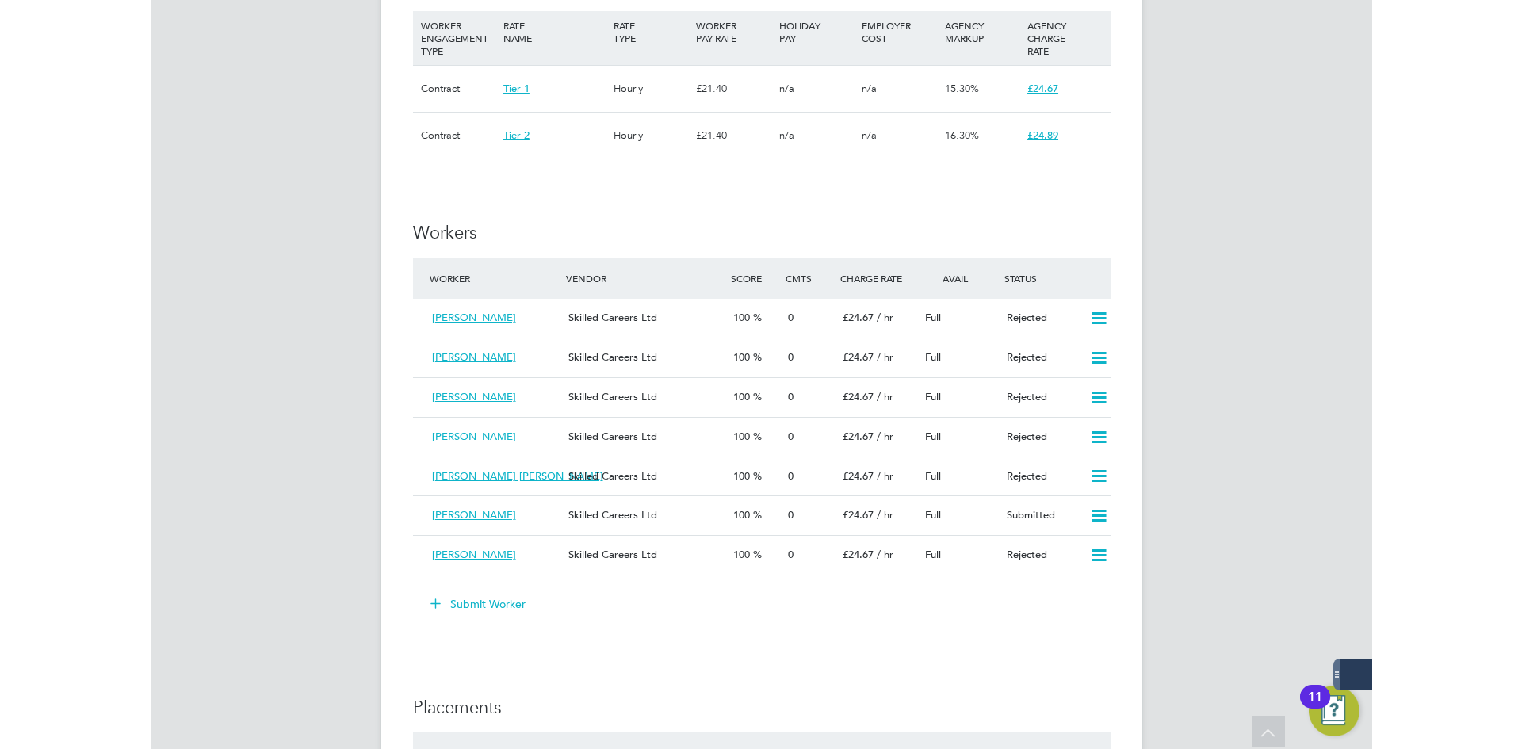
scroll to position [951, 0]
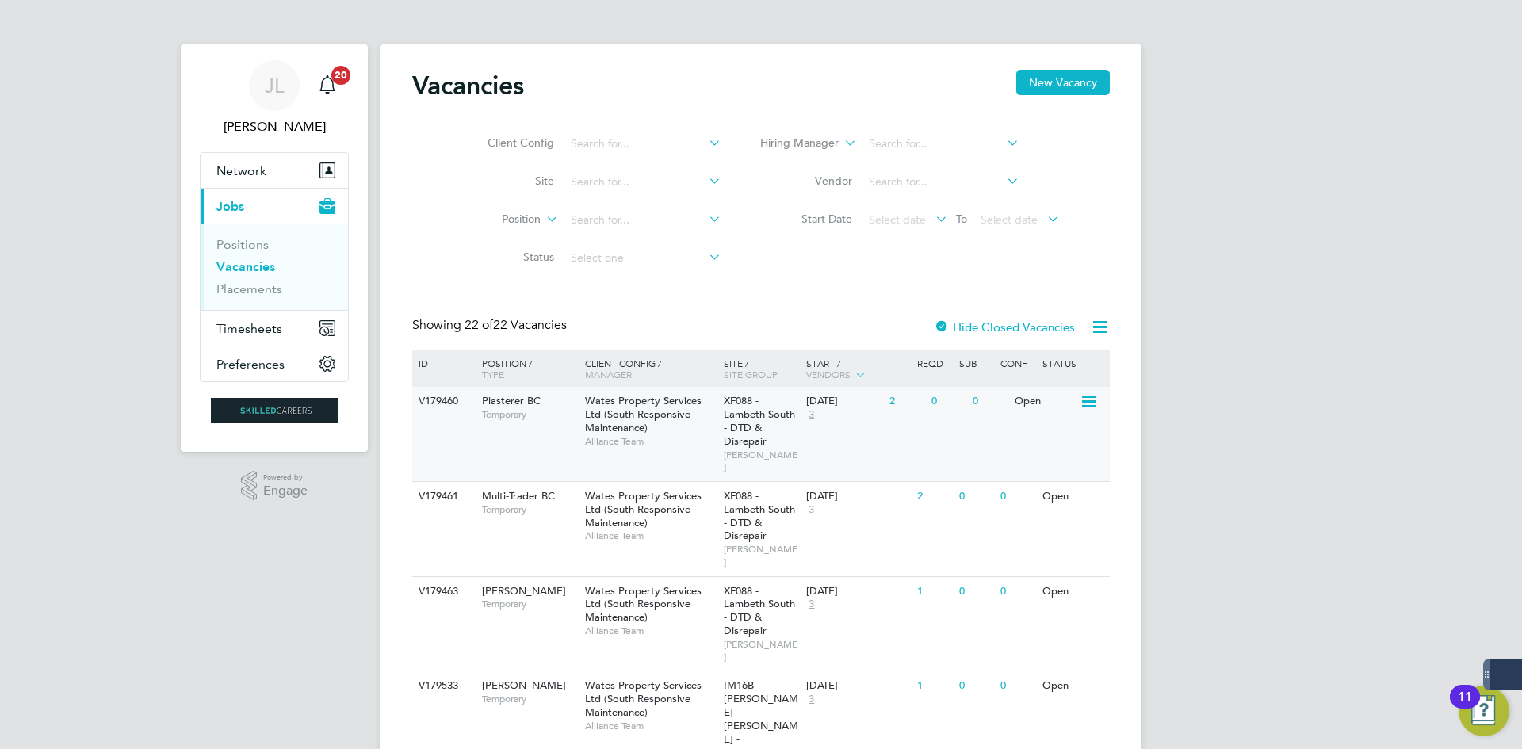
click at [503, 410] on span "Temporary" at bounding box center [529, 414] width 95 height 13
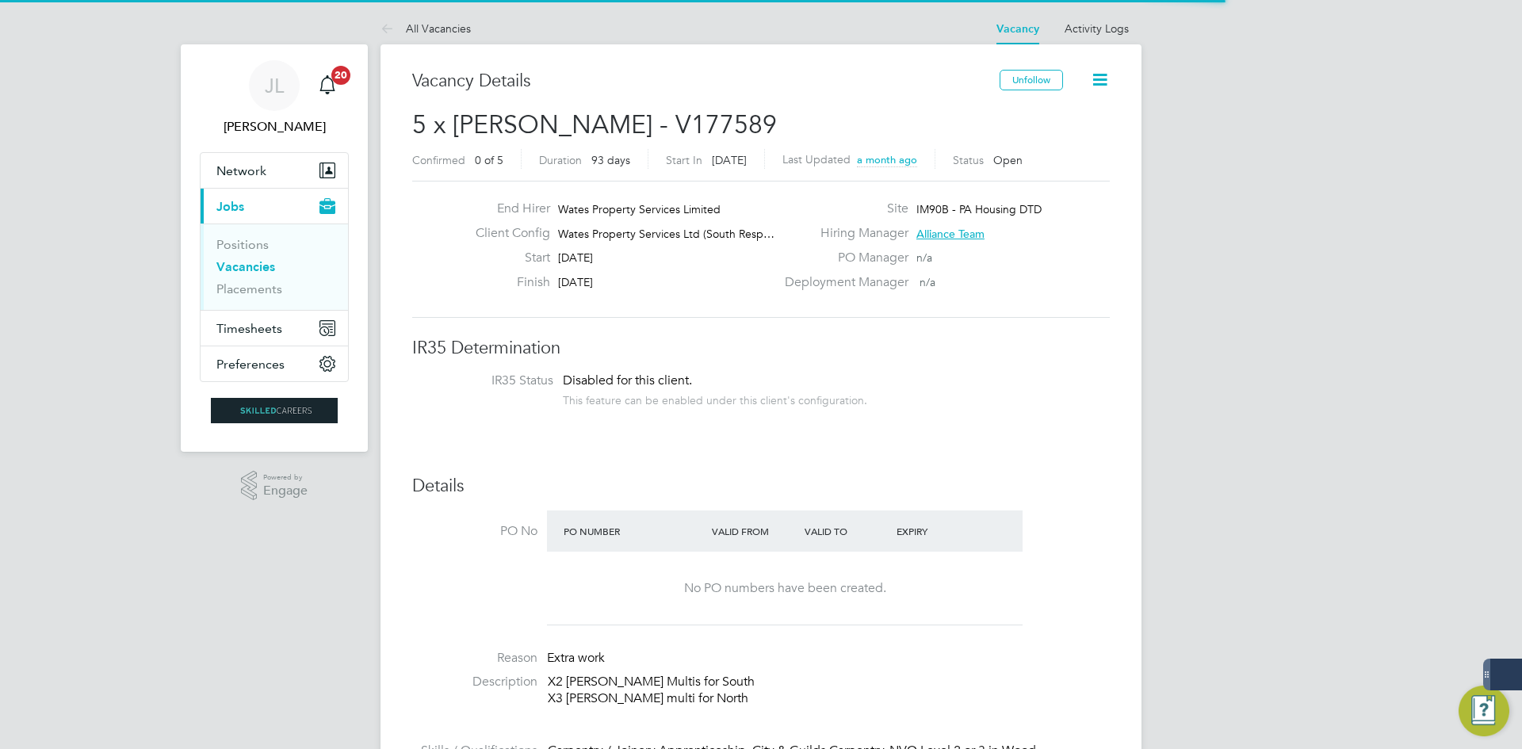
scroll to position [27, 166]
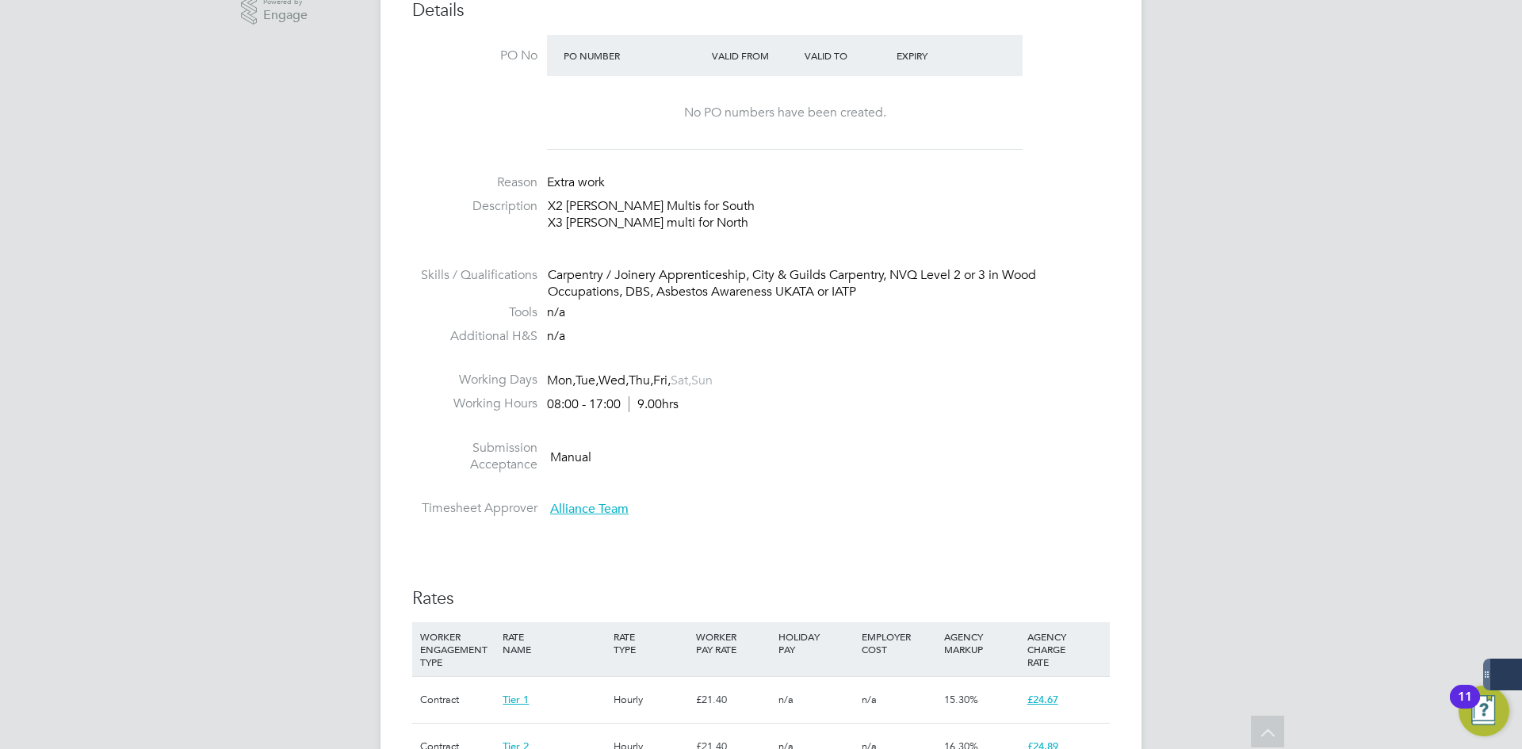
click at [700, 222] on p "X2 Carpenter Multis for South X3 Carpenter multi for North" at bounding box center [829, 214] width 562 height 33
click at [697, 221] on p "X2 Carpenter Multis for South X3 Carpenter multi for North" at bounding box center [829, 214] width 562 height 33
click at [697, 219] on p "X2 Carpenter Multis for South X3 Carpenter multi for North" at bounding box center [829, 214] width 562 height 33
click at [697, 218] on p "X2 Carpenter Multis for South X3 Carpenter multi for North" at bounding box center [829, 214] width 562 height 33
click at [700, 219] on p "X2 Carpenter Multis for South X3 Carpenter multi for North" at bounding box center [829, 214] width 562 height 33
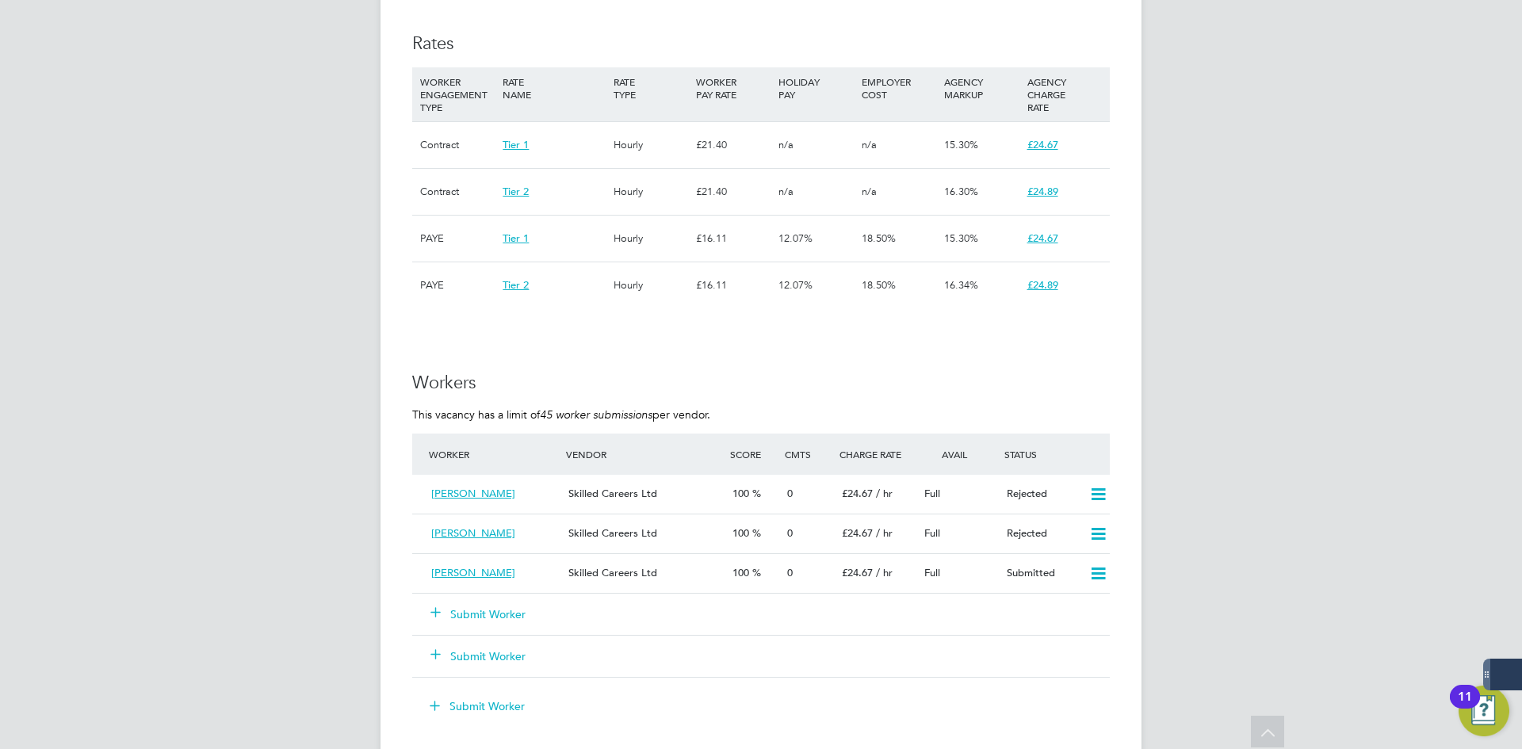
click at [491, 619] on button "Submit Worker" at bounding box center [478, 614] width 95 height 16
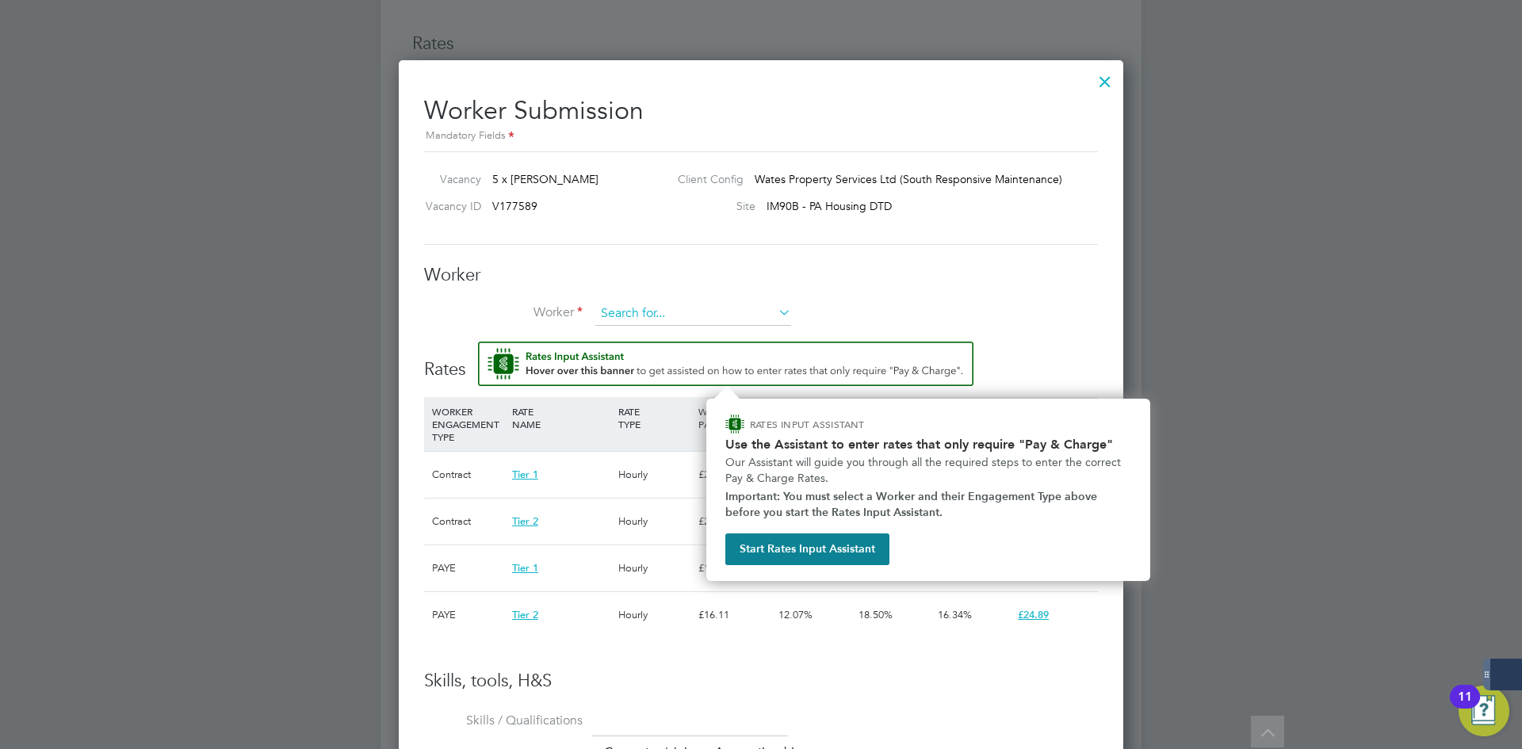
click at [645, 315] on input at bounding box center [693, 314] width 196 height 24
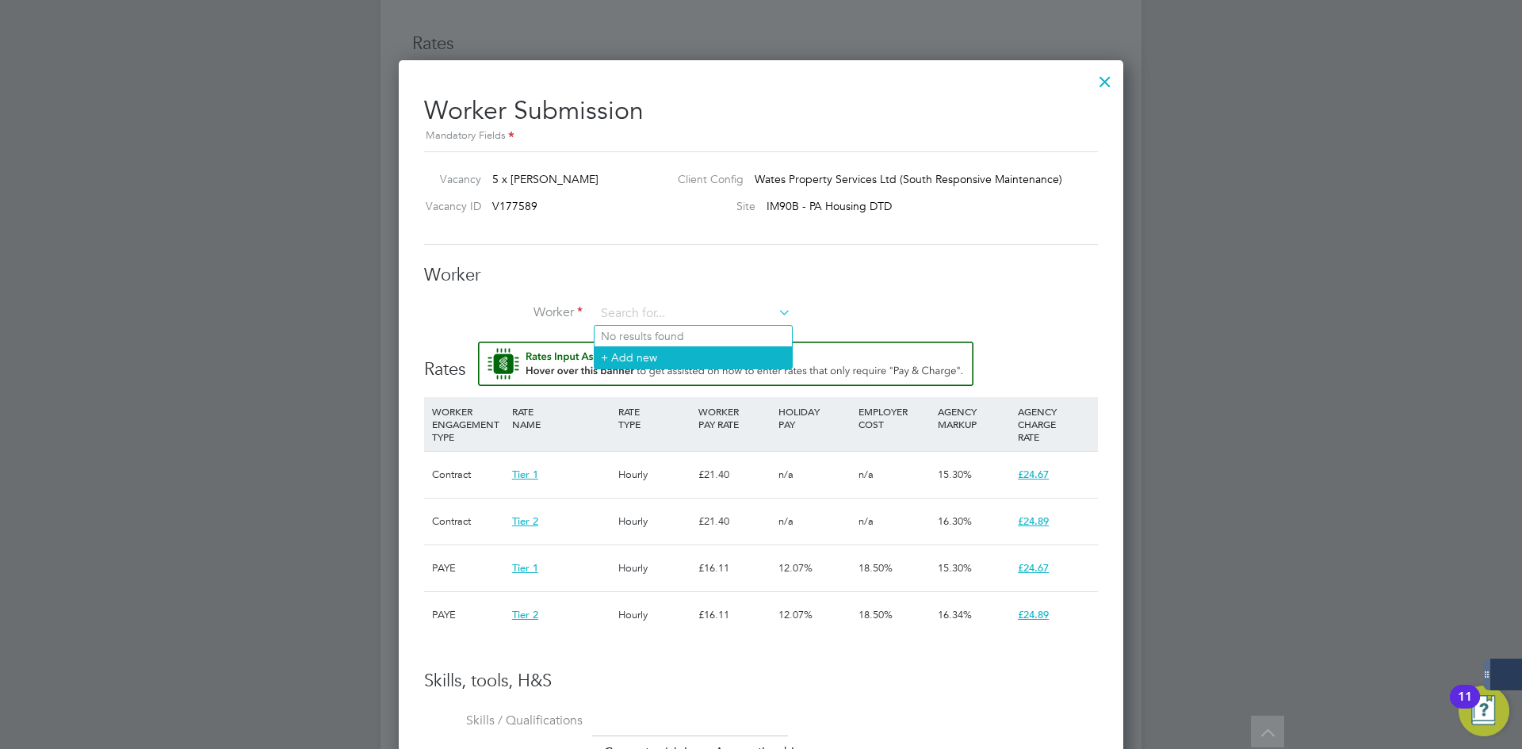
click at [641, 351] on li "+ Add new" at bounding box center [692, 356] width 197 height 21
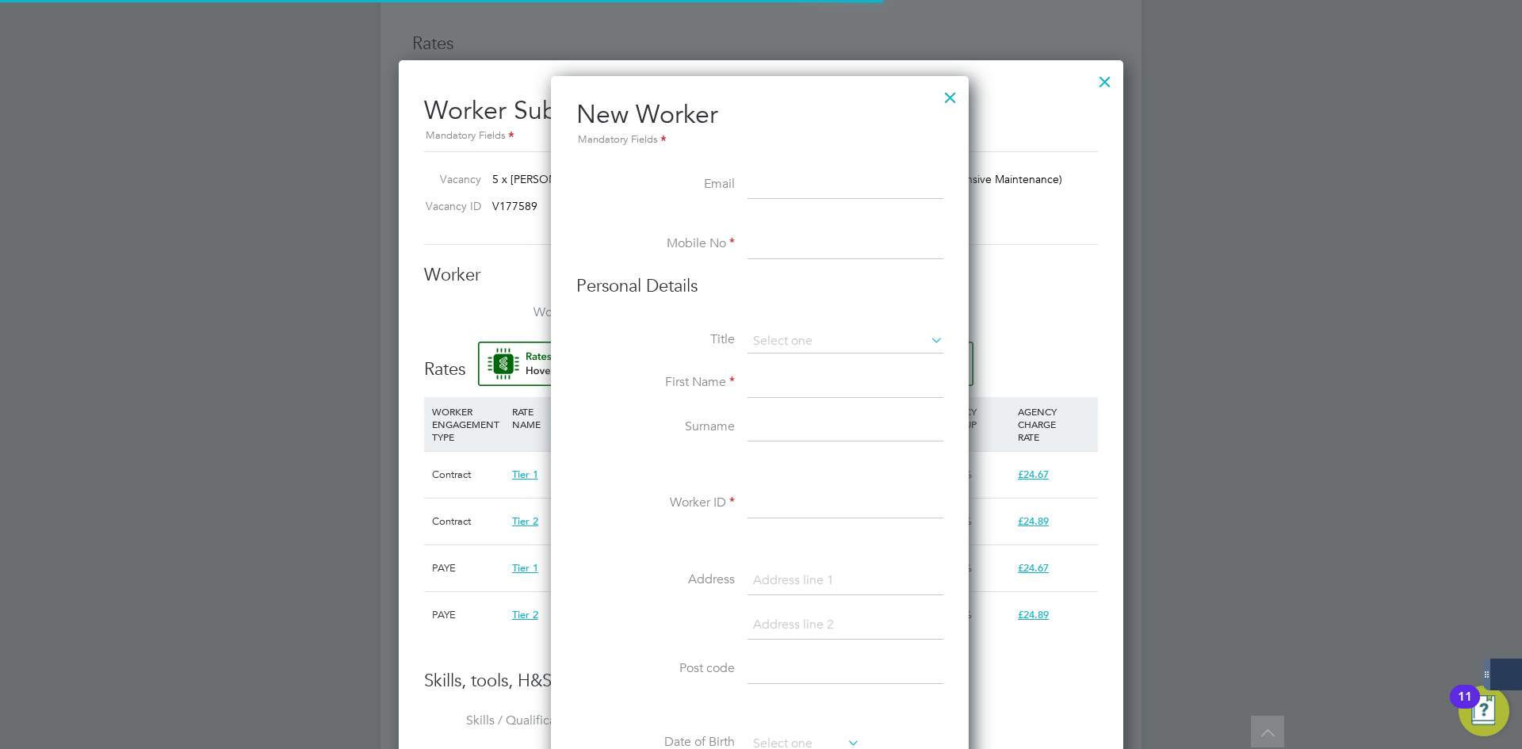
scroll to position [1349, 420]
paste input "jonrawe8@gmail.com"
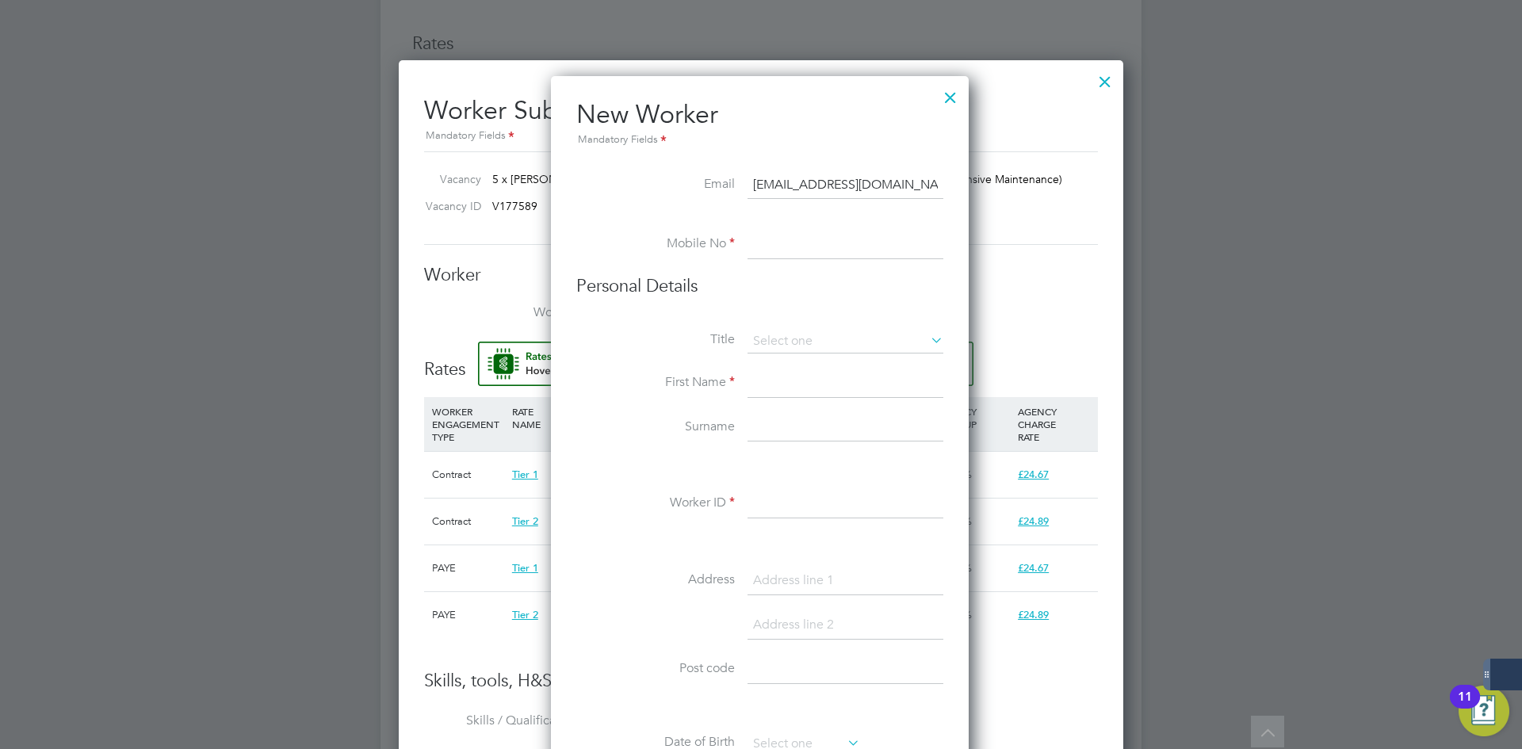
type input "jonrawe8@gmail.com"
click at [829, 387] on input at bounding box center [845, 383] width 196 height 29
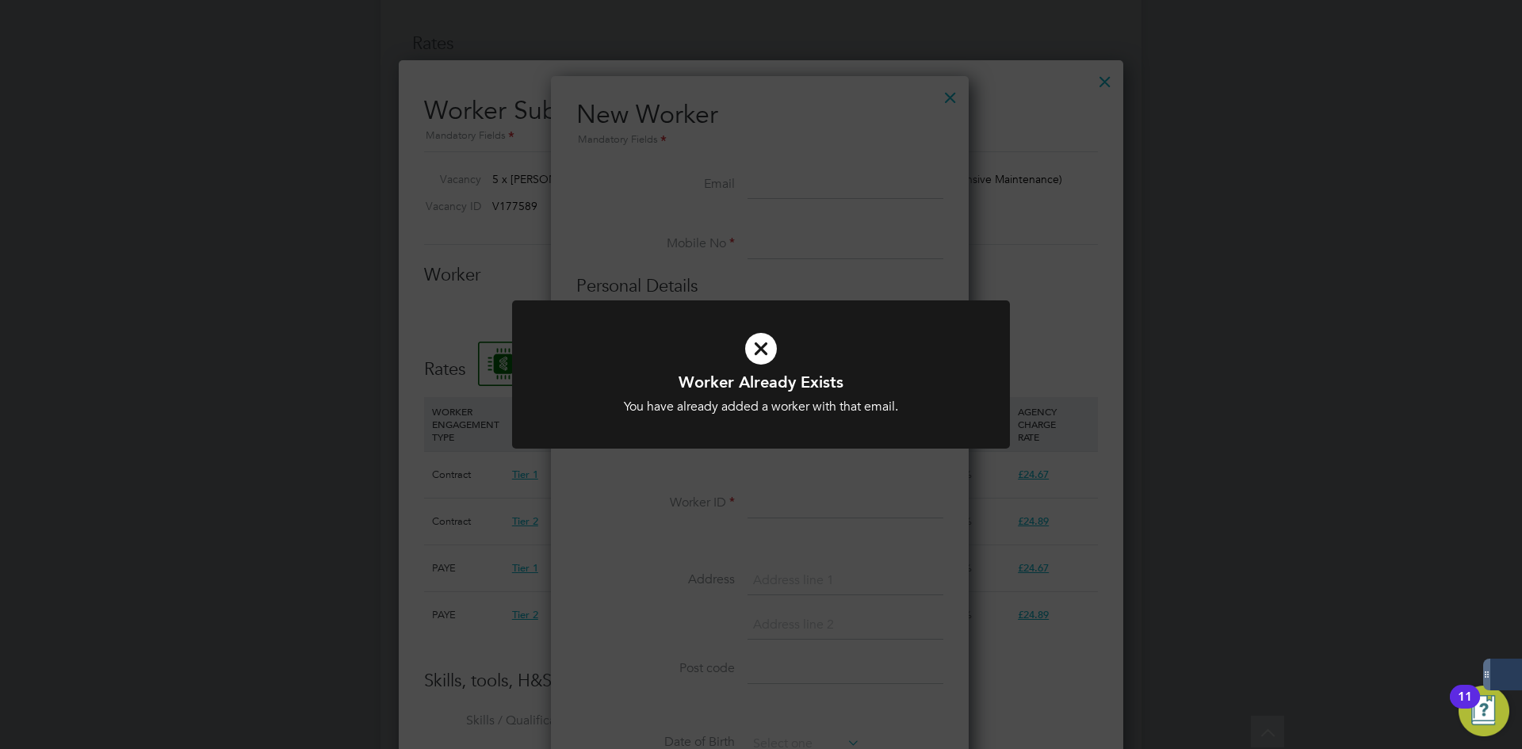
drag, startPoint x: 808, startPoint y: 269, endPoint x: 861, endPoint y: 205, distance: 82.7
click at [808, 269] on div "Worker Already Exists You have already added a worker with that email. Cancel O…" at bounding box center [761, 374] width 1522 height 749
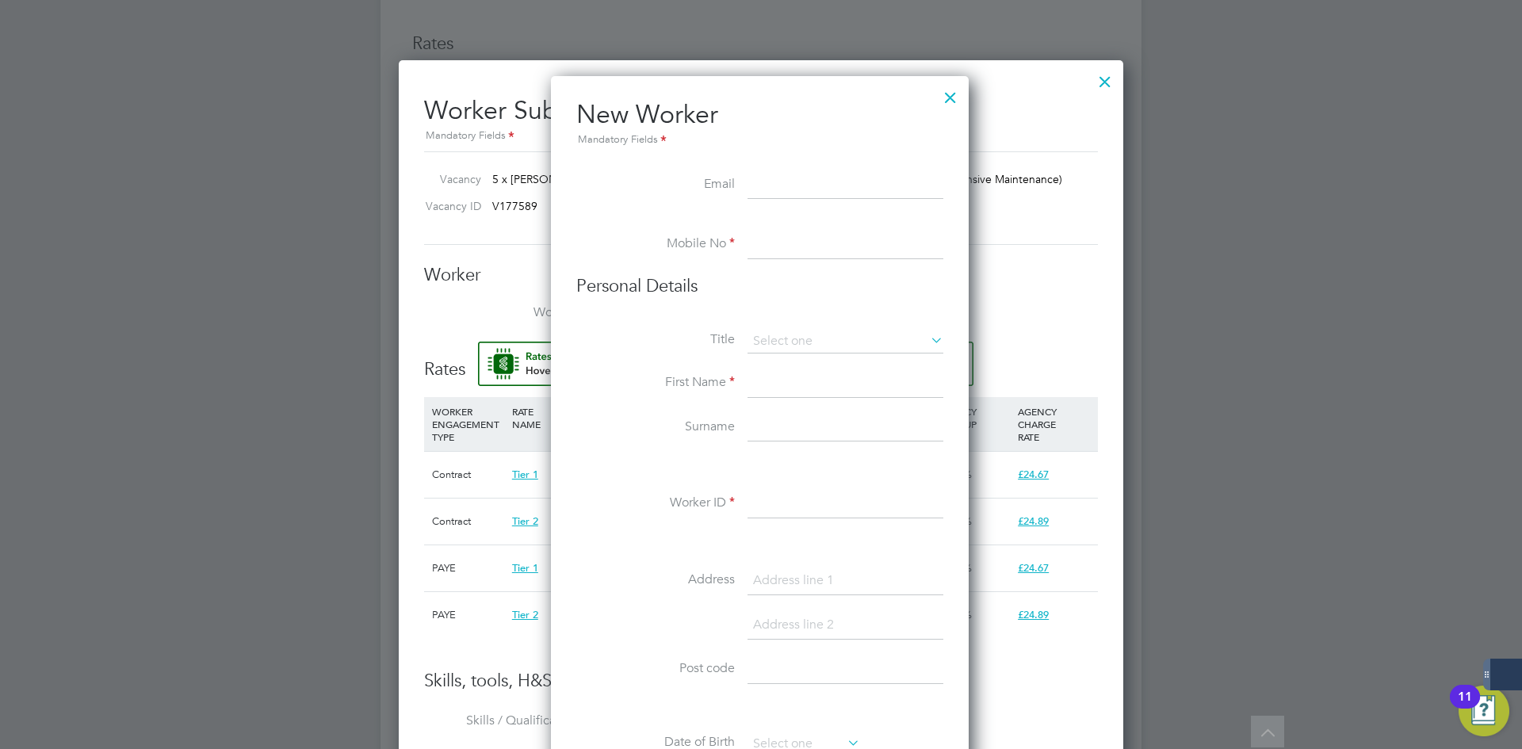
click at [944, 94] on div at bounding box center [950, 93] width 29 height 29
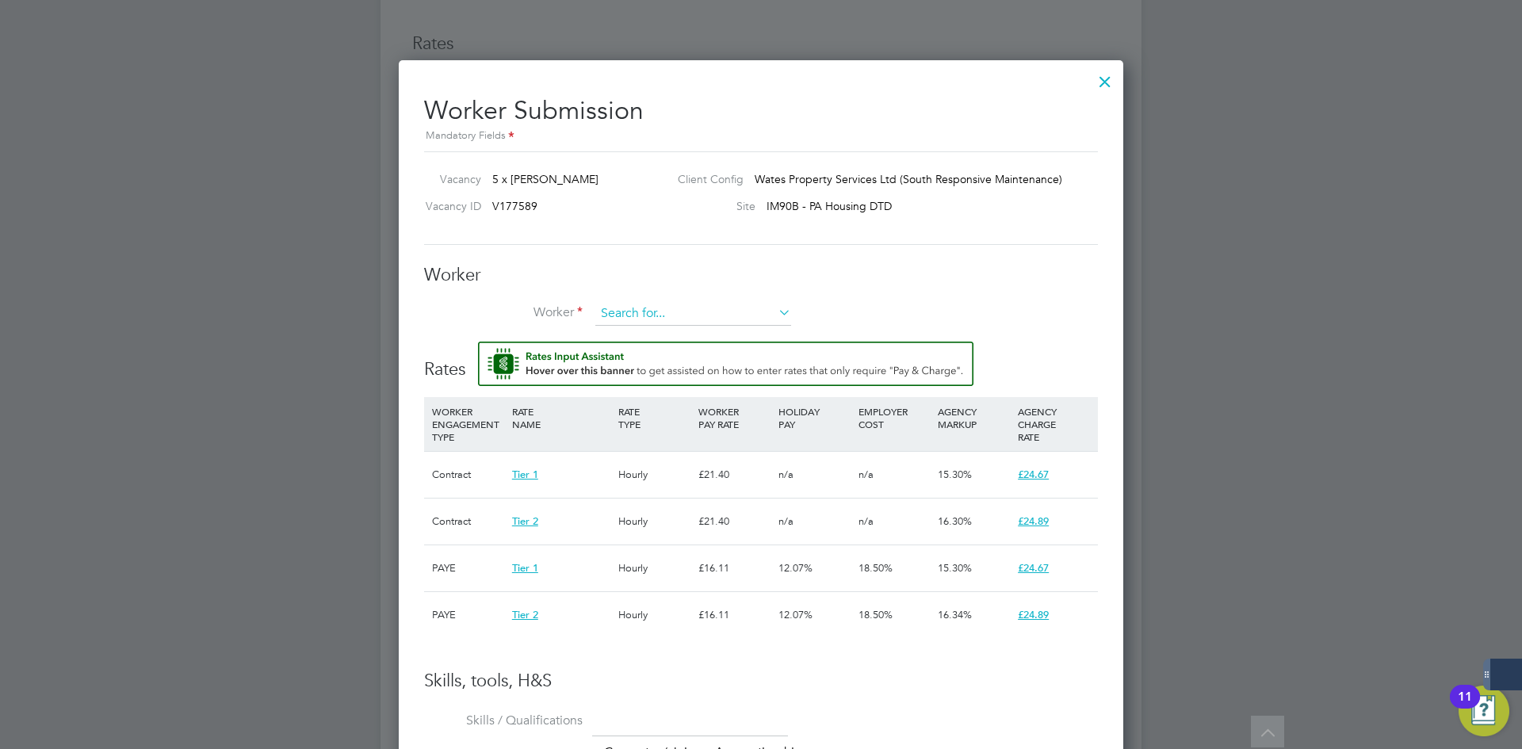
click at [612, 318] on input at bounding box center [693, 314] width 196 height 24
click at [731, 331] on li "Jon Rawe (321970)" at bounding box center [716, 336] width 244 height 21
type input "Jon Rawe (321970)"
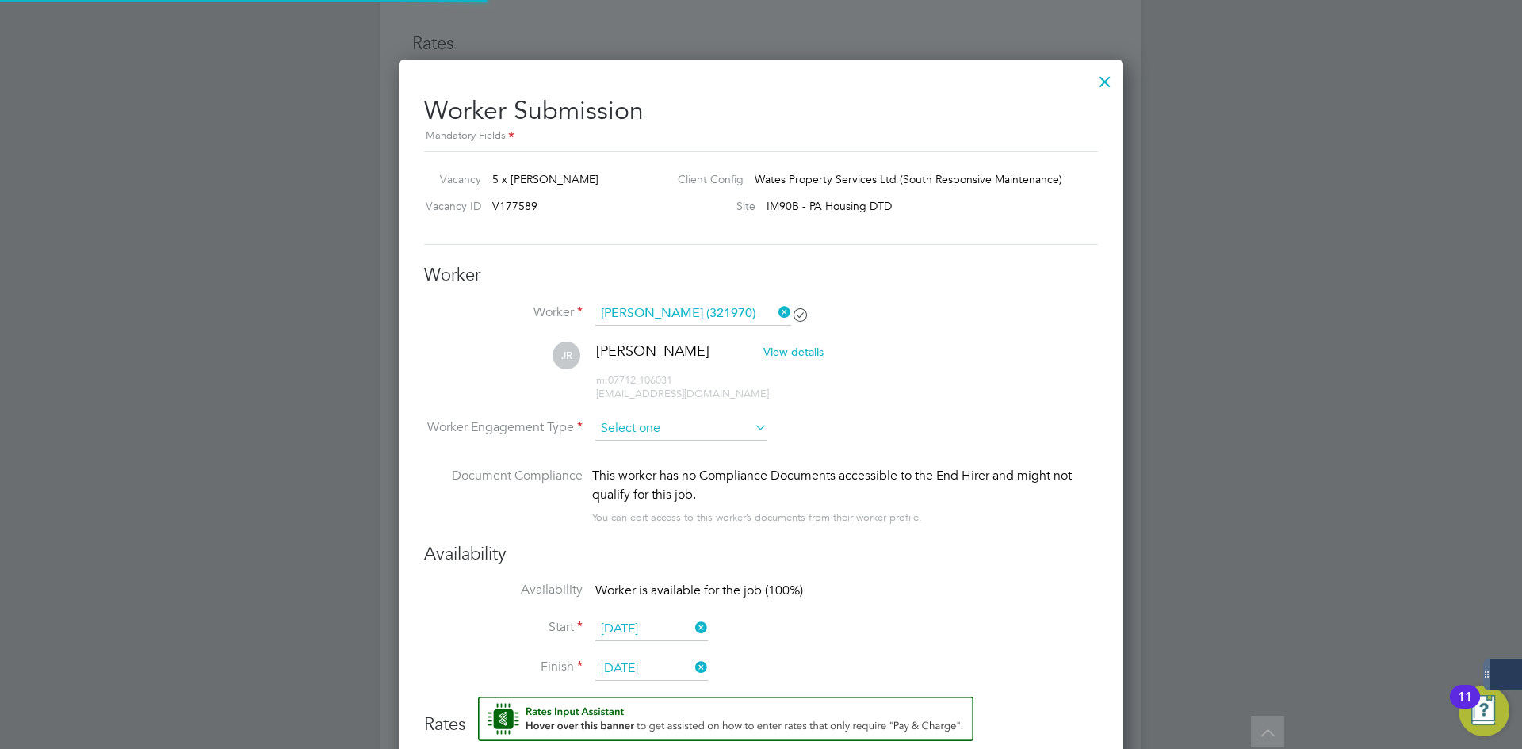
scroll to position [1617, 725]
click at [632, 427] on input at bounding box center [681, 430] width 172 height 24
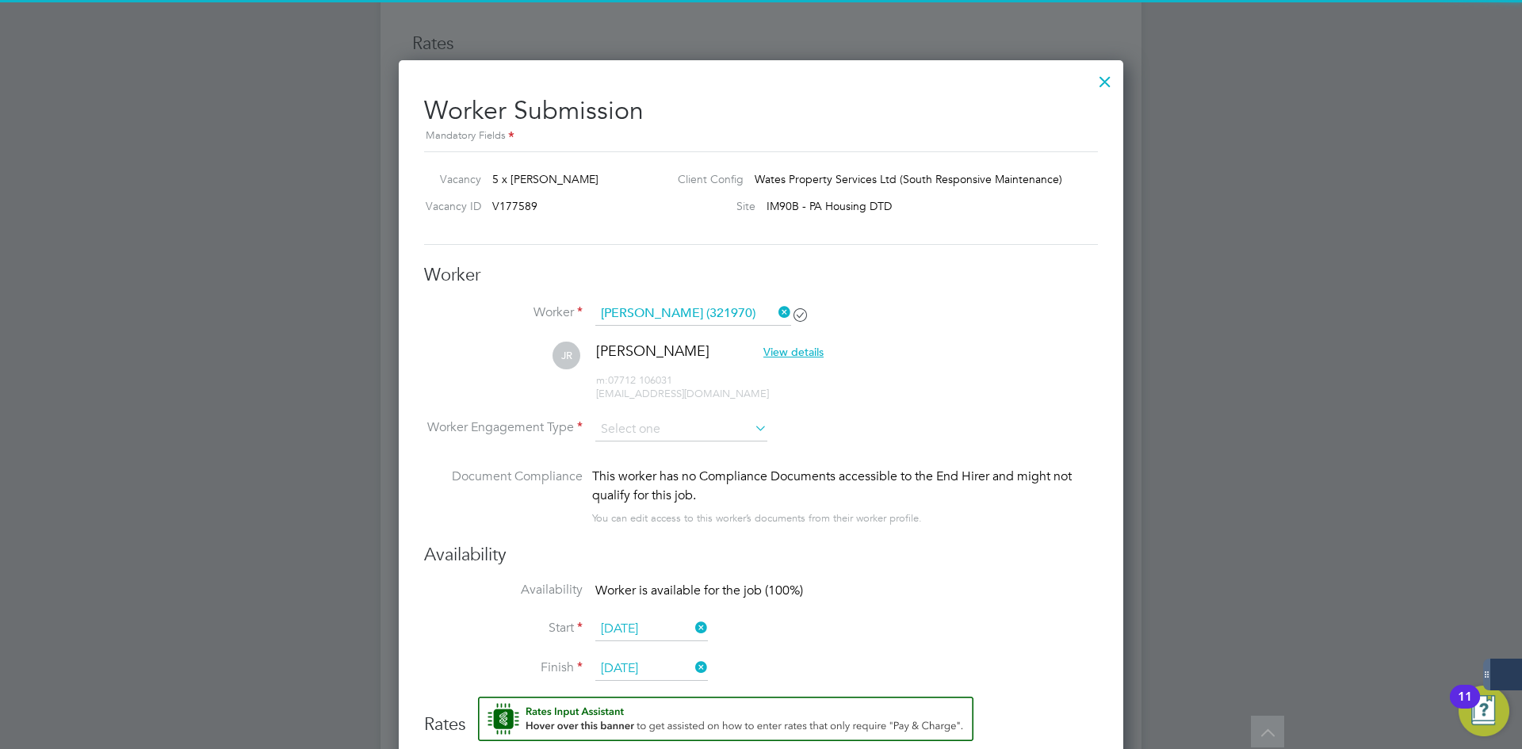
click at [631, 449] on li "Contract" at bounding box center [681, 451] width 174 height 21
type input "Contract"
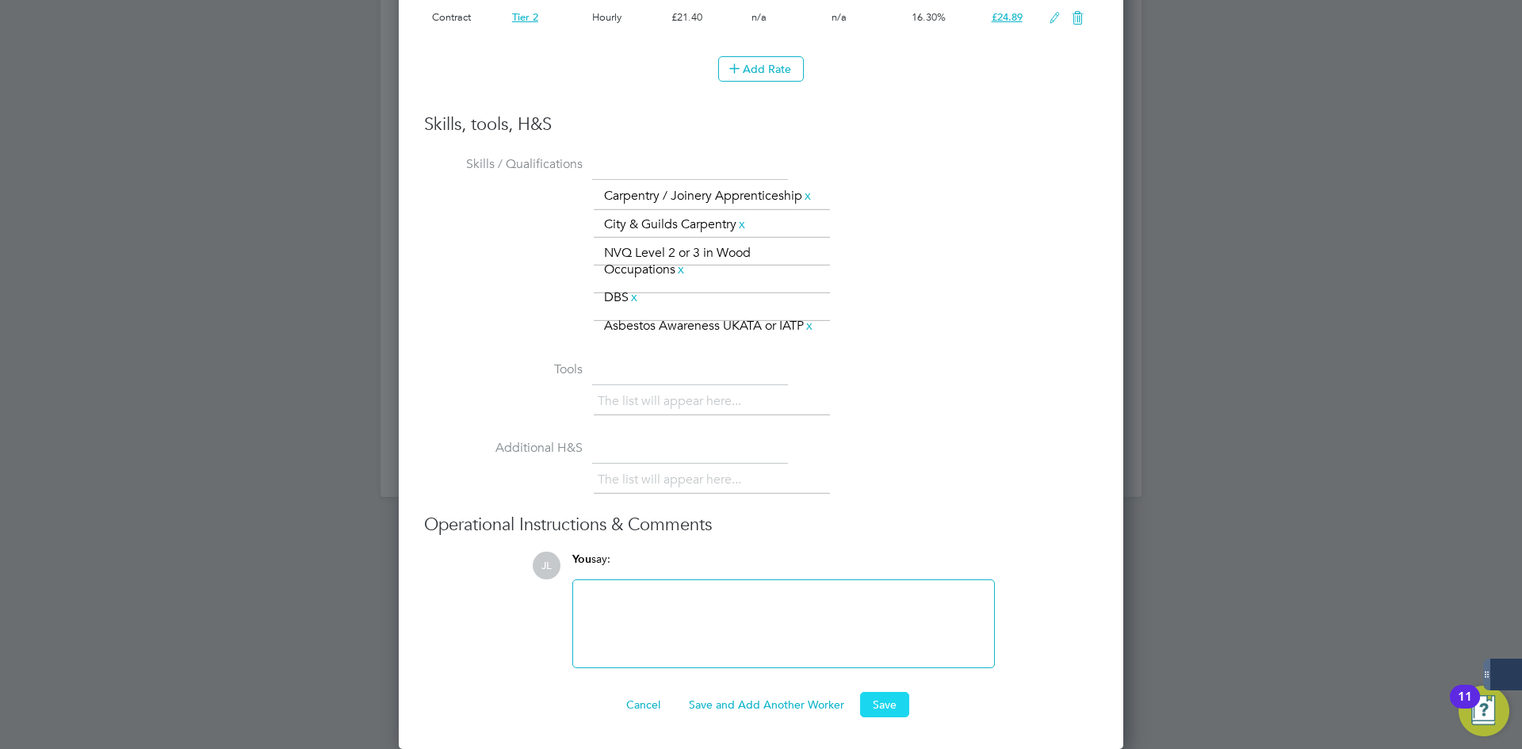
click at [886, 697] on button "Save" at bounding box center [884, 704] width 49 height 25
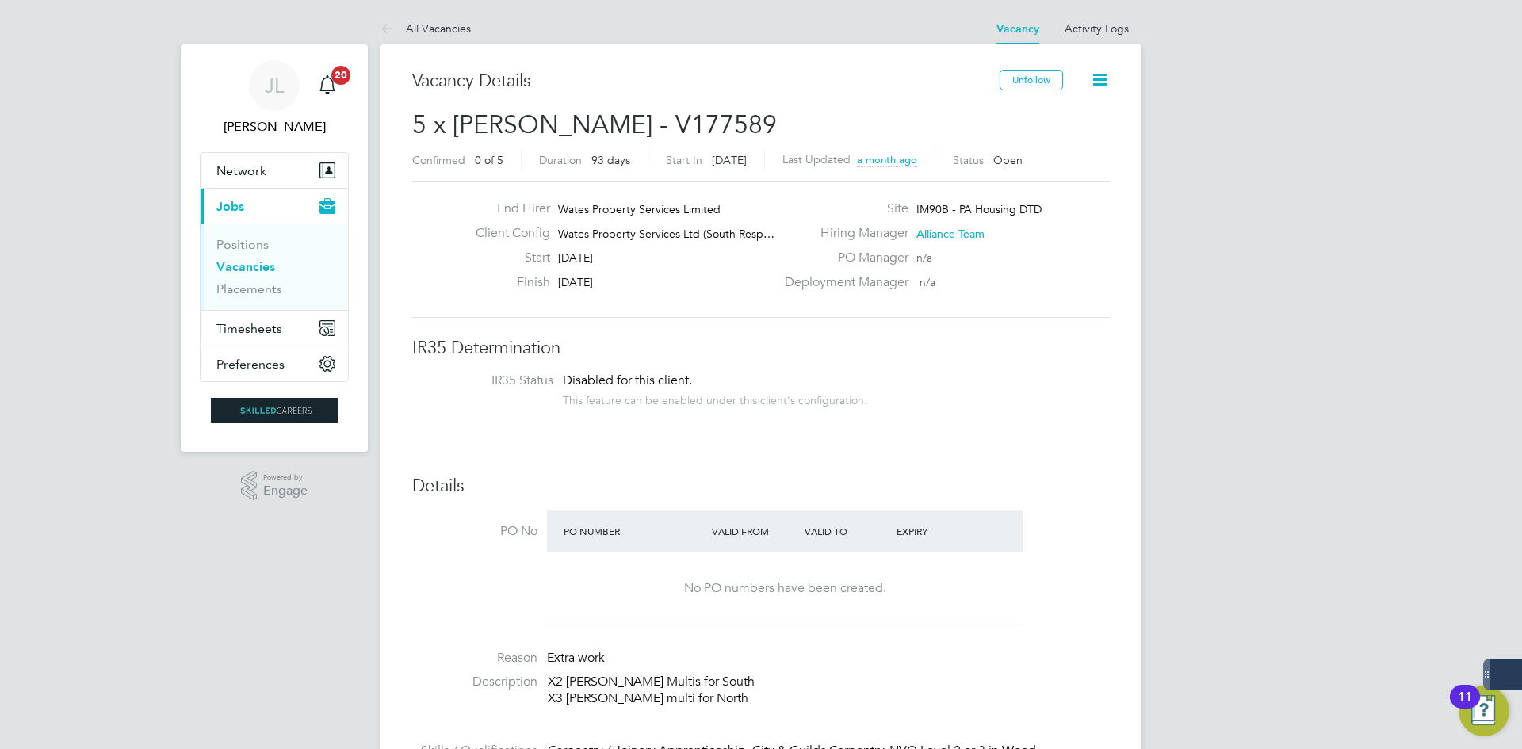
click at [254, 267] on link "Vacancies" at bounding box center [245, 266] width 59 height 15
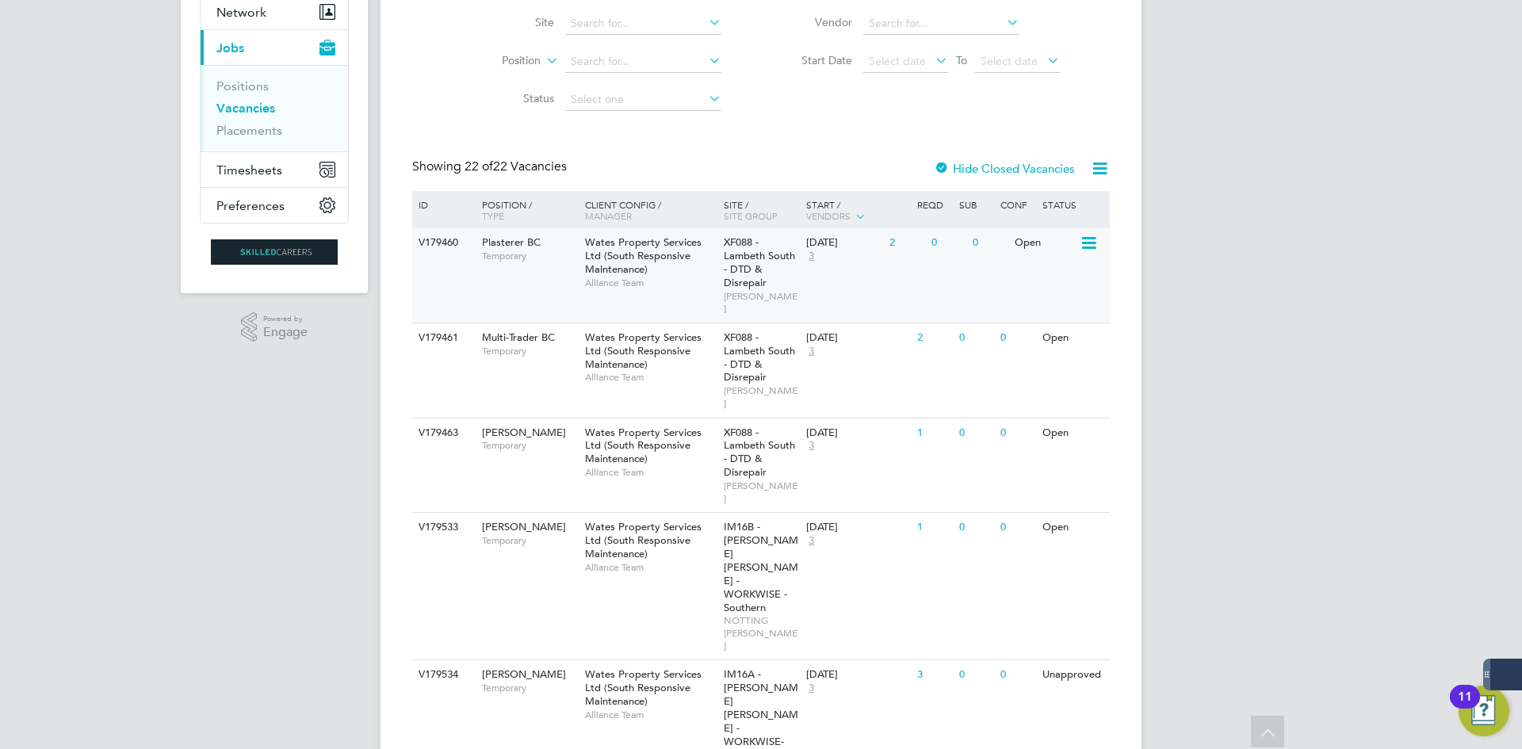
click at [510, 239] on span "Plasterer BC" at bounding box center [511, 241] width 59 height 13
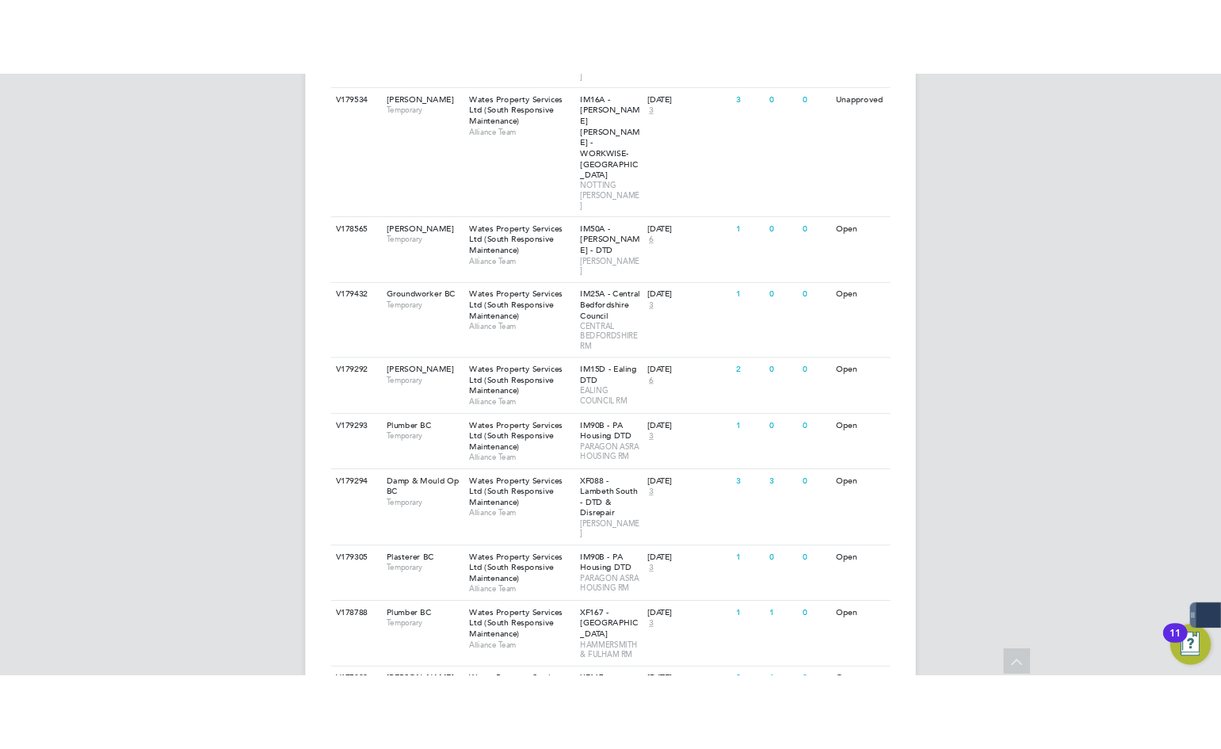
scroll to position [951, 0]
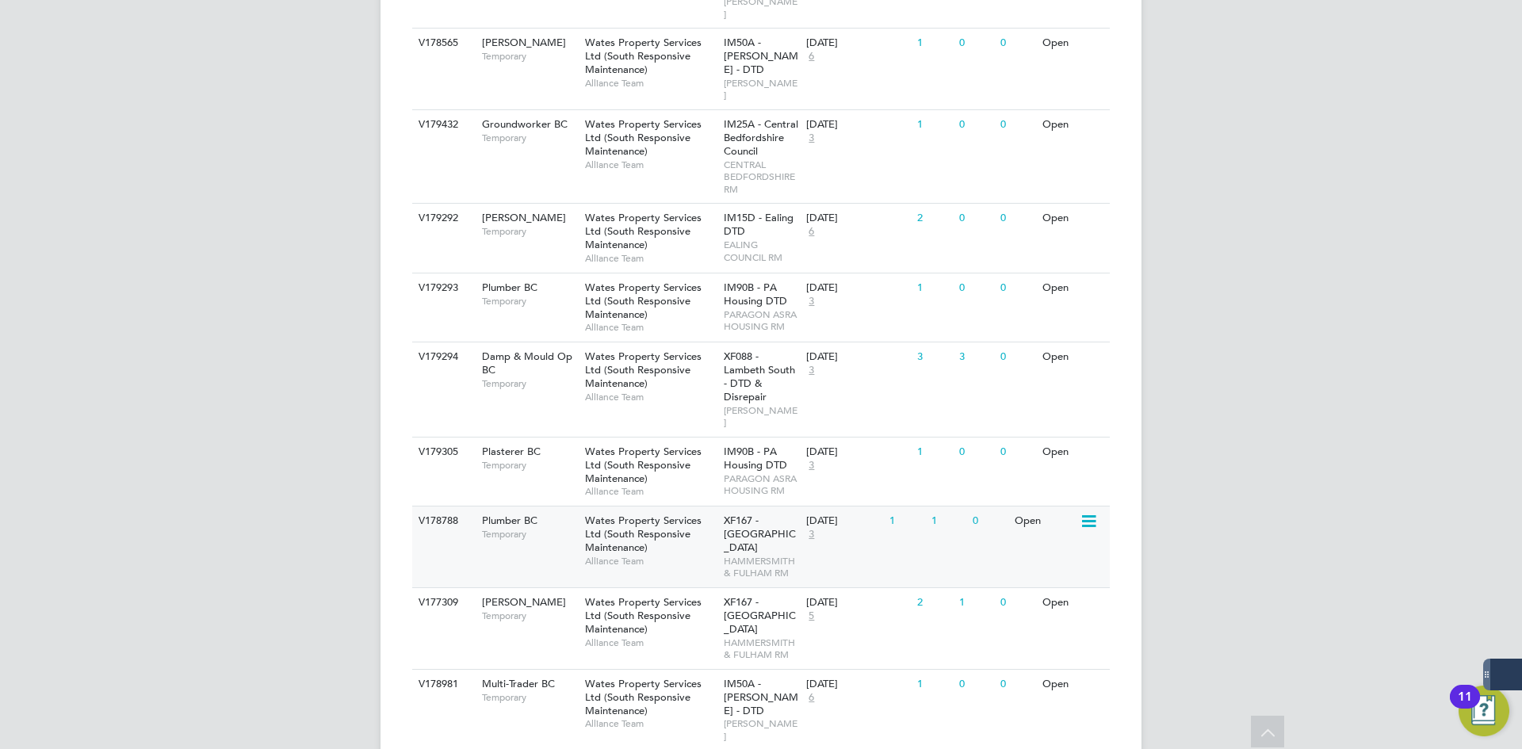
click at [711, 506] on div "Wates Property Services Ltd (South Responsive Maintenance) Alliance Team" at bounding box center [650, 540] width 139 height 68
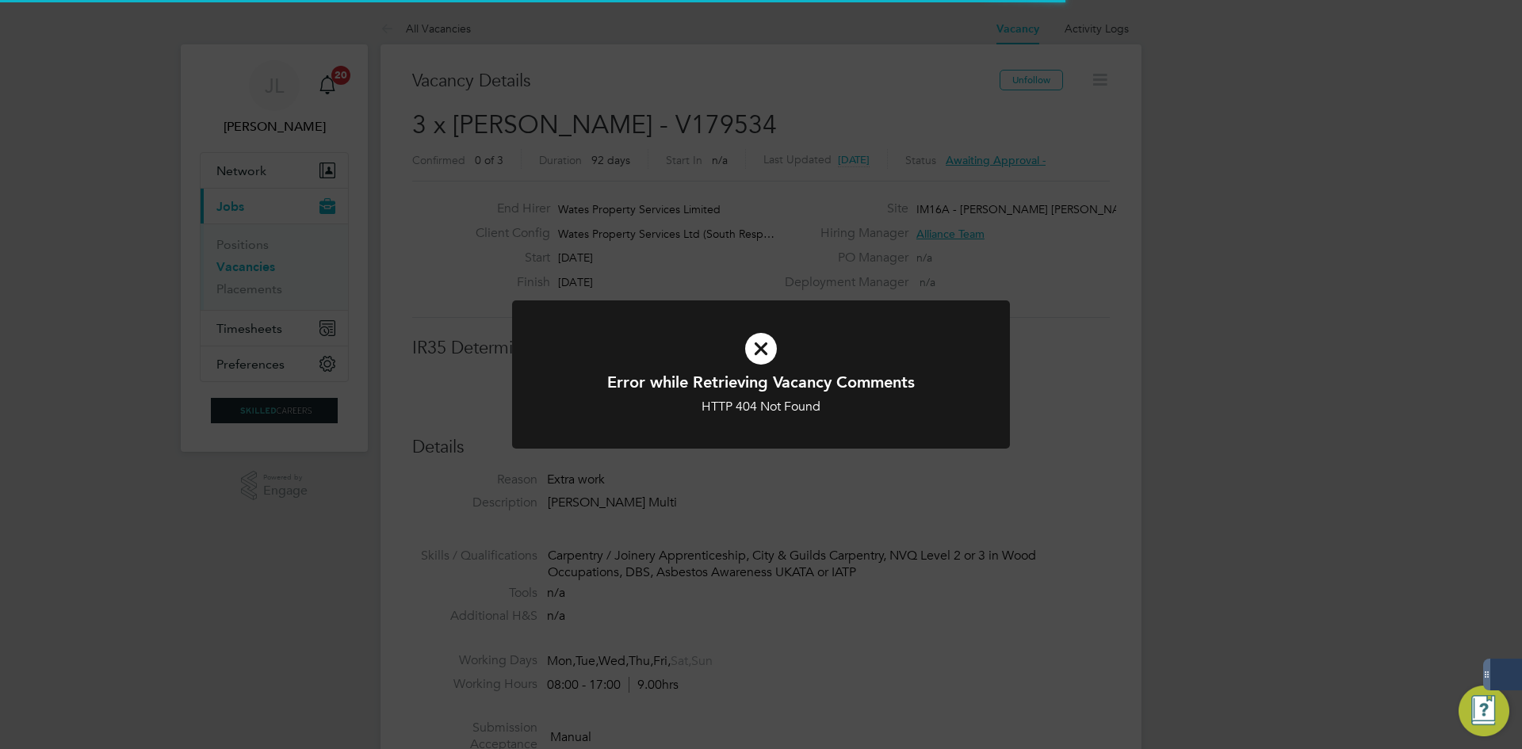
scroll to position [8, 8]
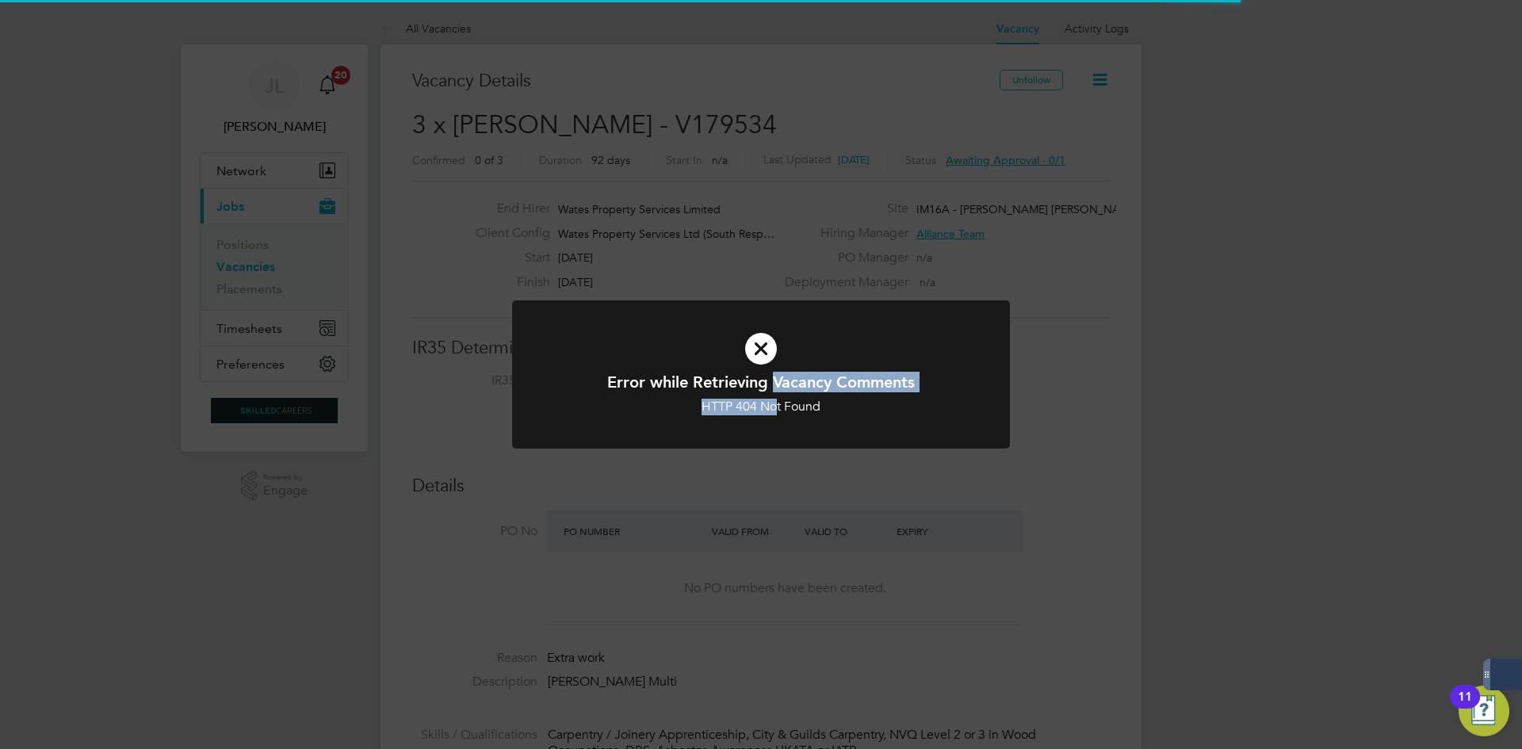
click at [776, 392] on div "Error while Retrieving Vacancy Comments HTTP 404 Not Found Cancel Okay" at bounding box center [761, 394] width 412 height 44
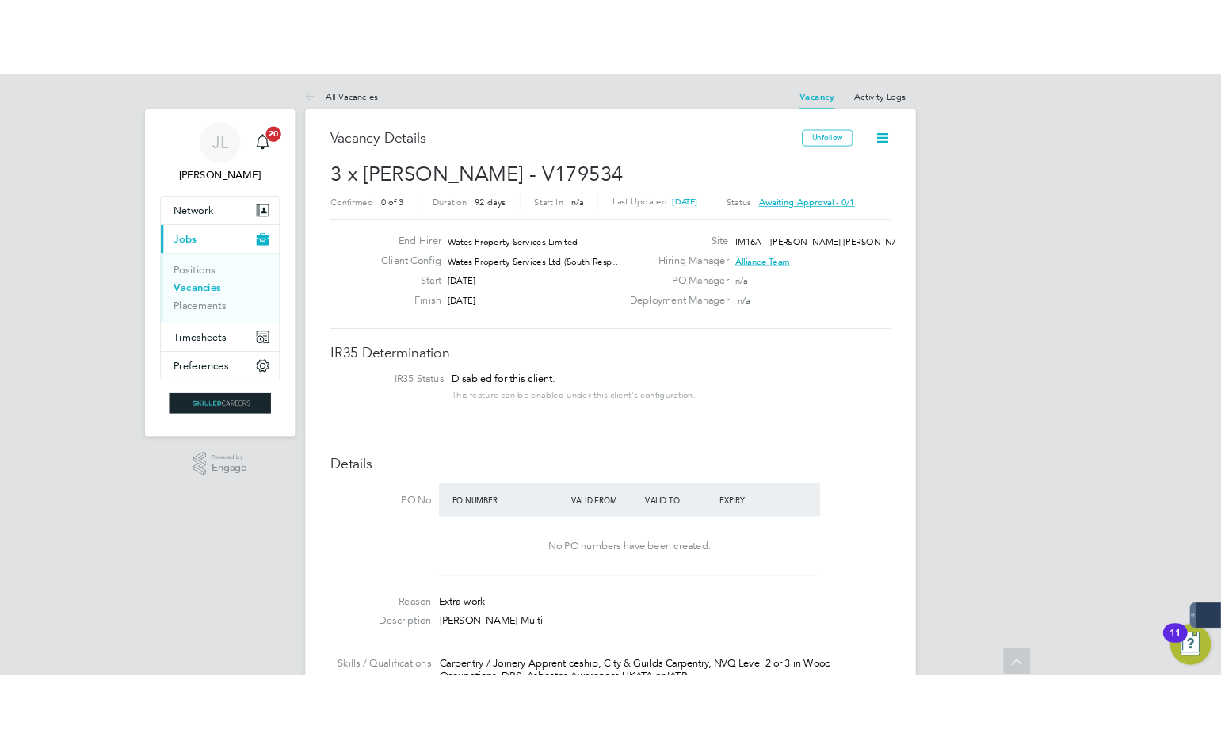
scroll to position [713, 0]
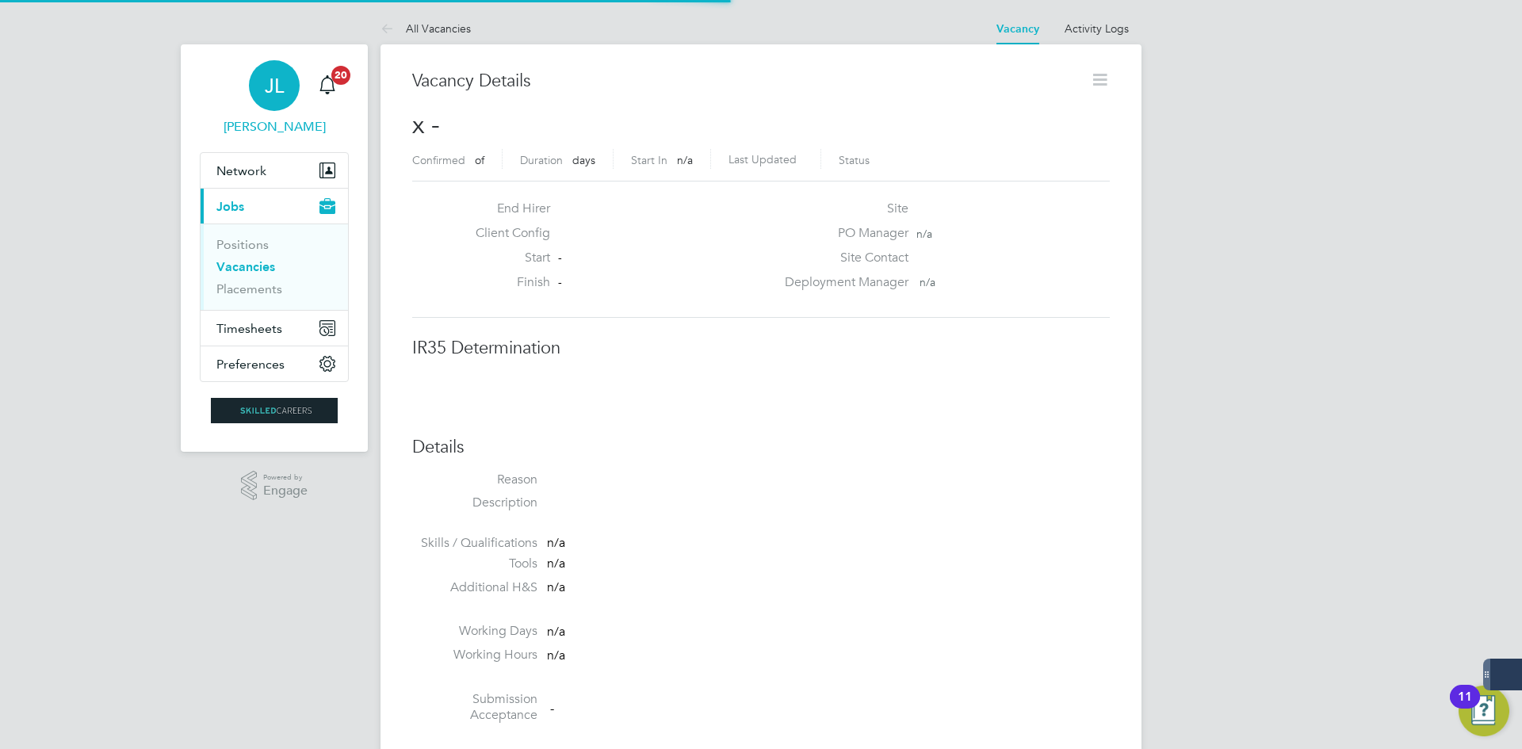
scroll to position [25, 342]
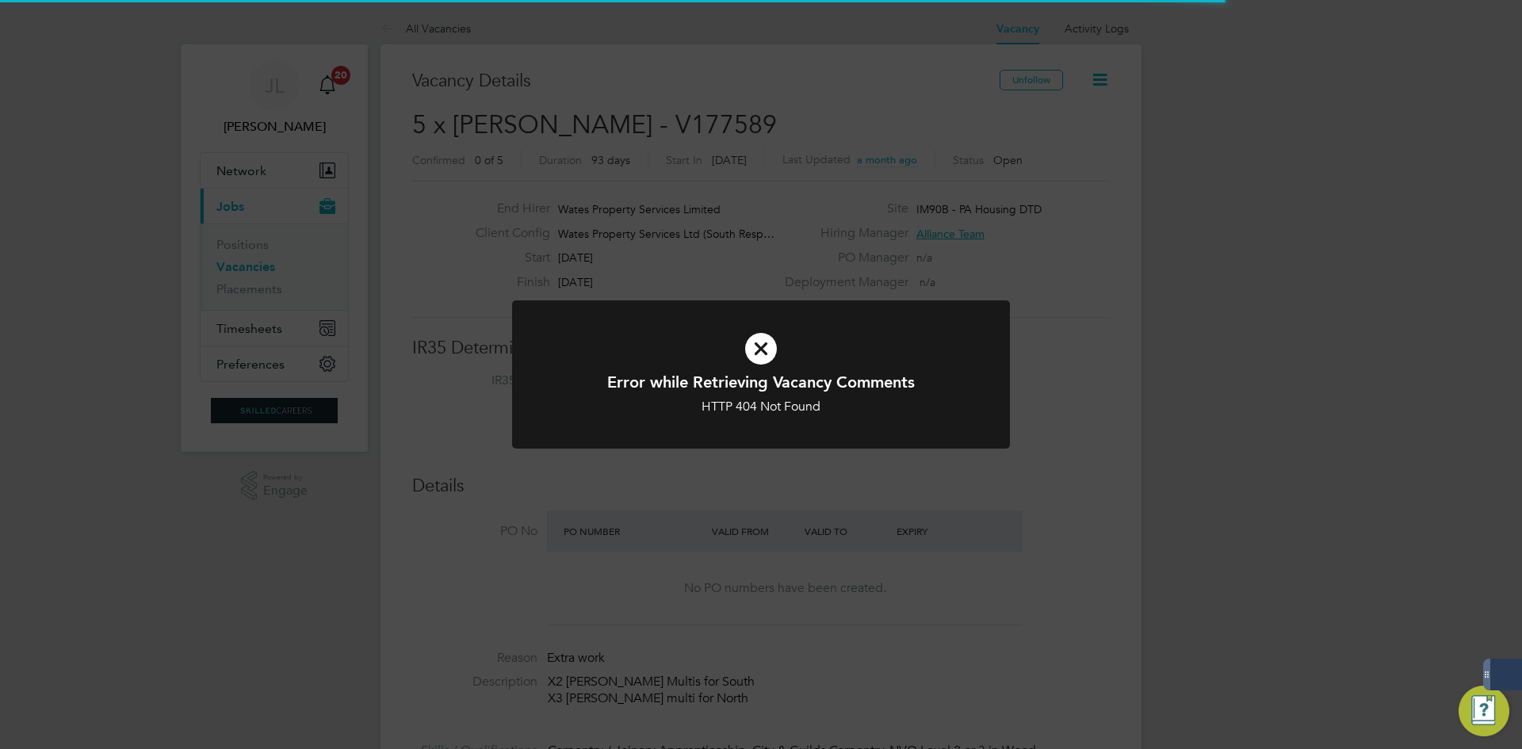
scroll to position [8, 8]
click at [591, 288] on div "Error while Retrieving Vacancy Comments HTTP 404 Not Found Cancel Okay" at bounding box center [761, 374] width 1522 height 749
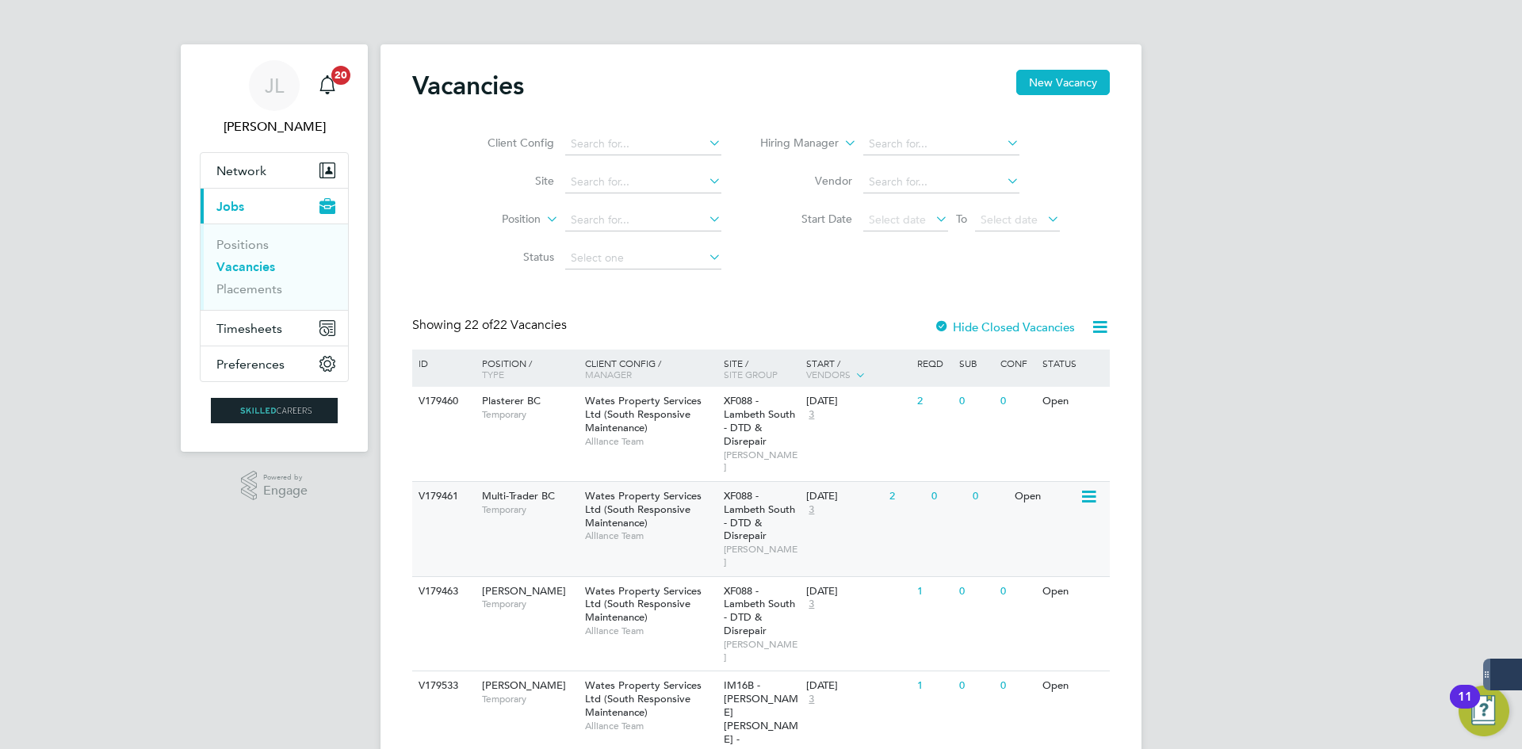
click at [521, 503] on span "Temporary" at bounding box center [529, 509] width 95 height 13
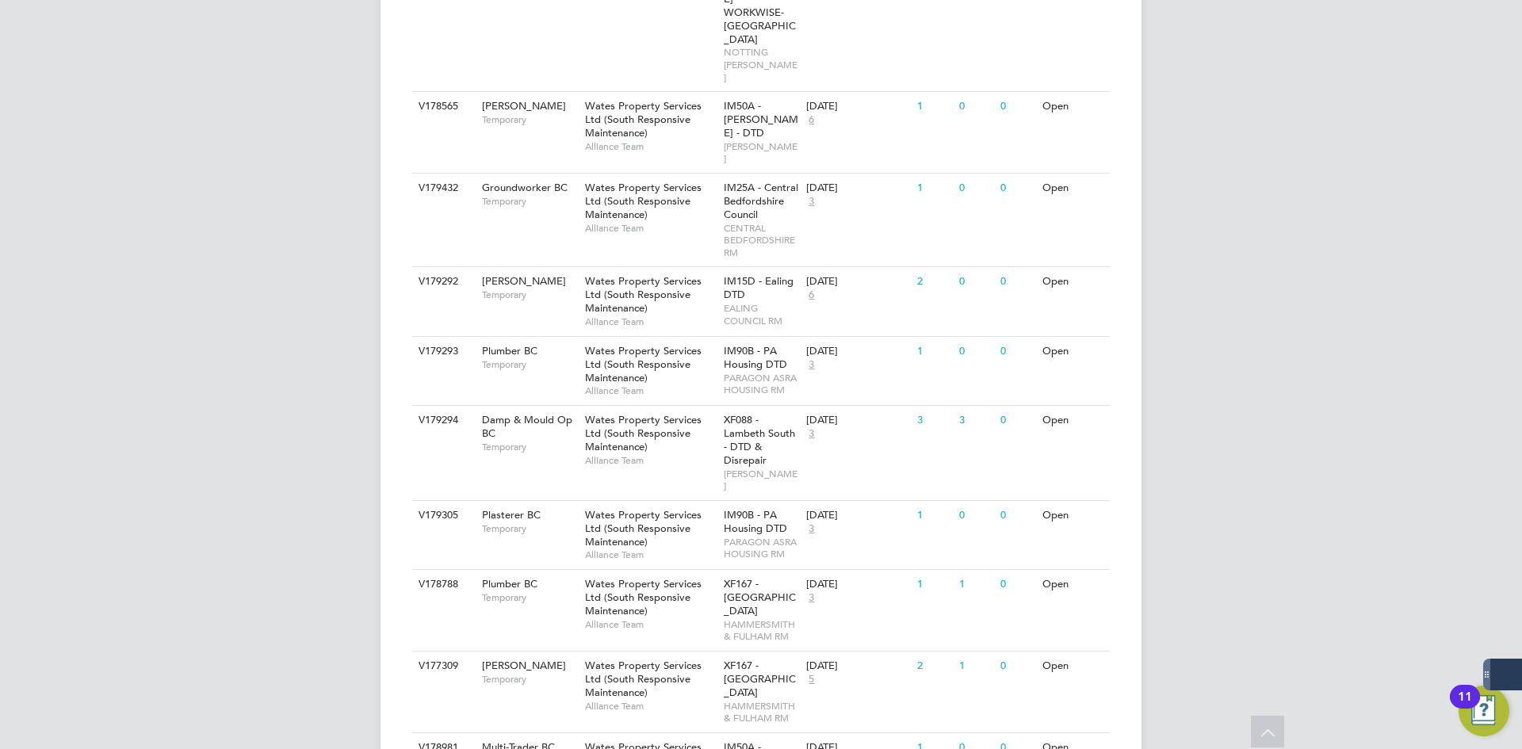
scroll to position [1030, 0]
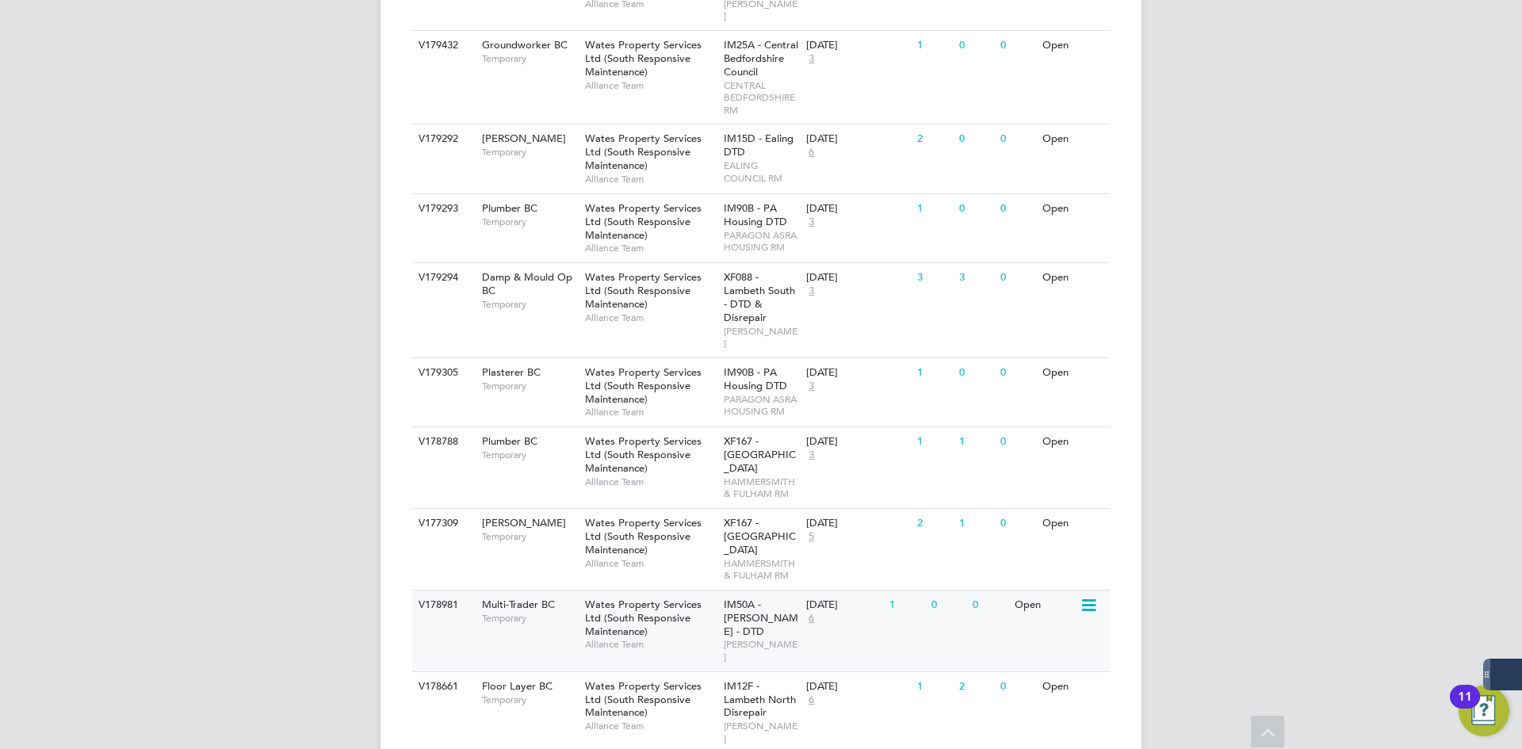
click at [664, 598] on span "Wates Property Services Ltd (South Responsive Maintenance)" at bounding box center [643, 618] width 117 height 40
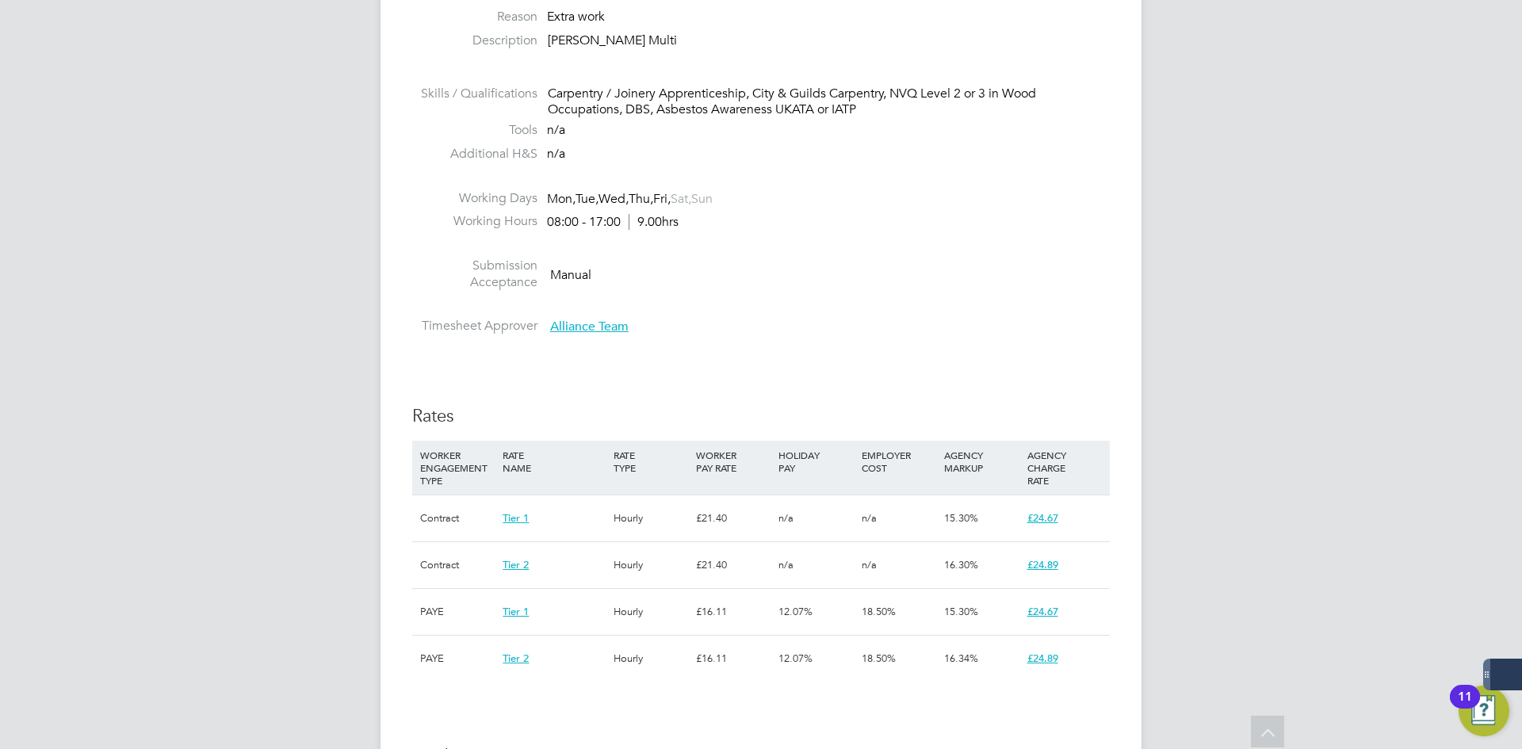
scroll to position [476, 0]
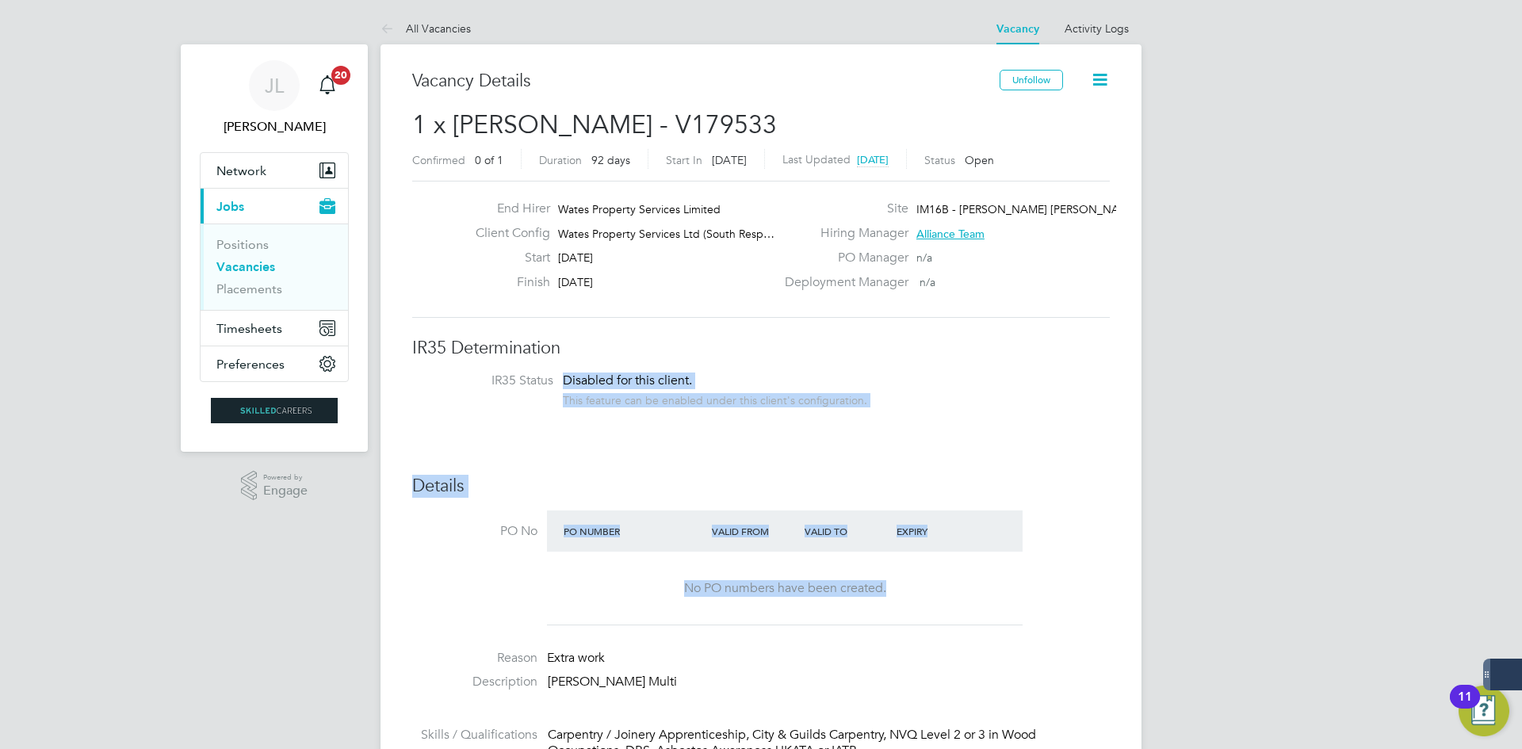
drag, startPoint x: 942, startPoint y: 446, endPoint x: 1024, endPoint y: 602, distance: 176.2
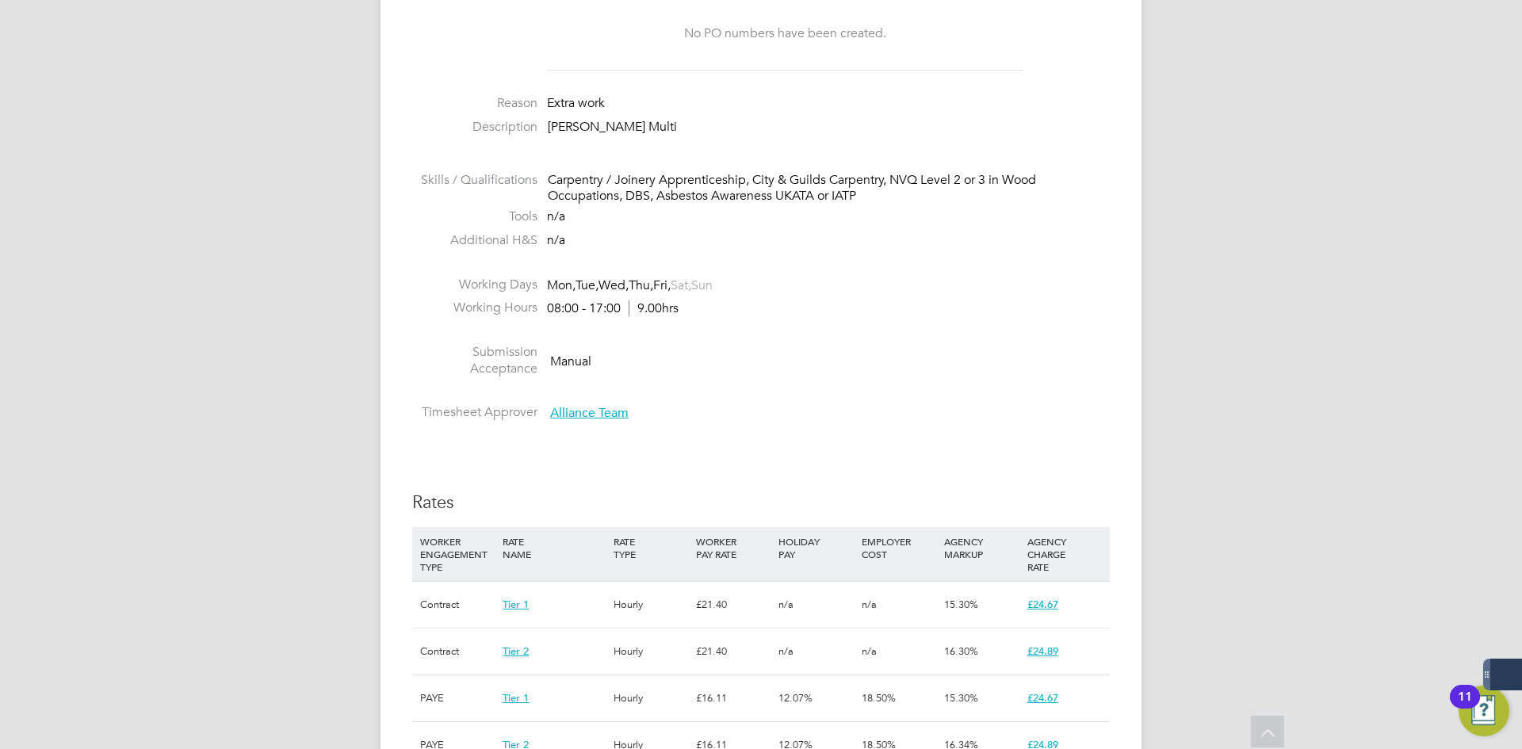
click at [946, 476] on div "IR35 Determination IR35 Status Disabled for this client. This feature can be en…" at bounding box center [760, 702] width 697 height 1840
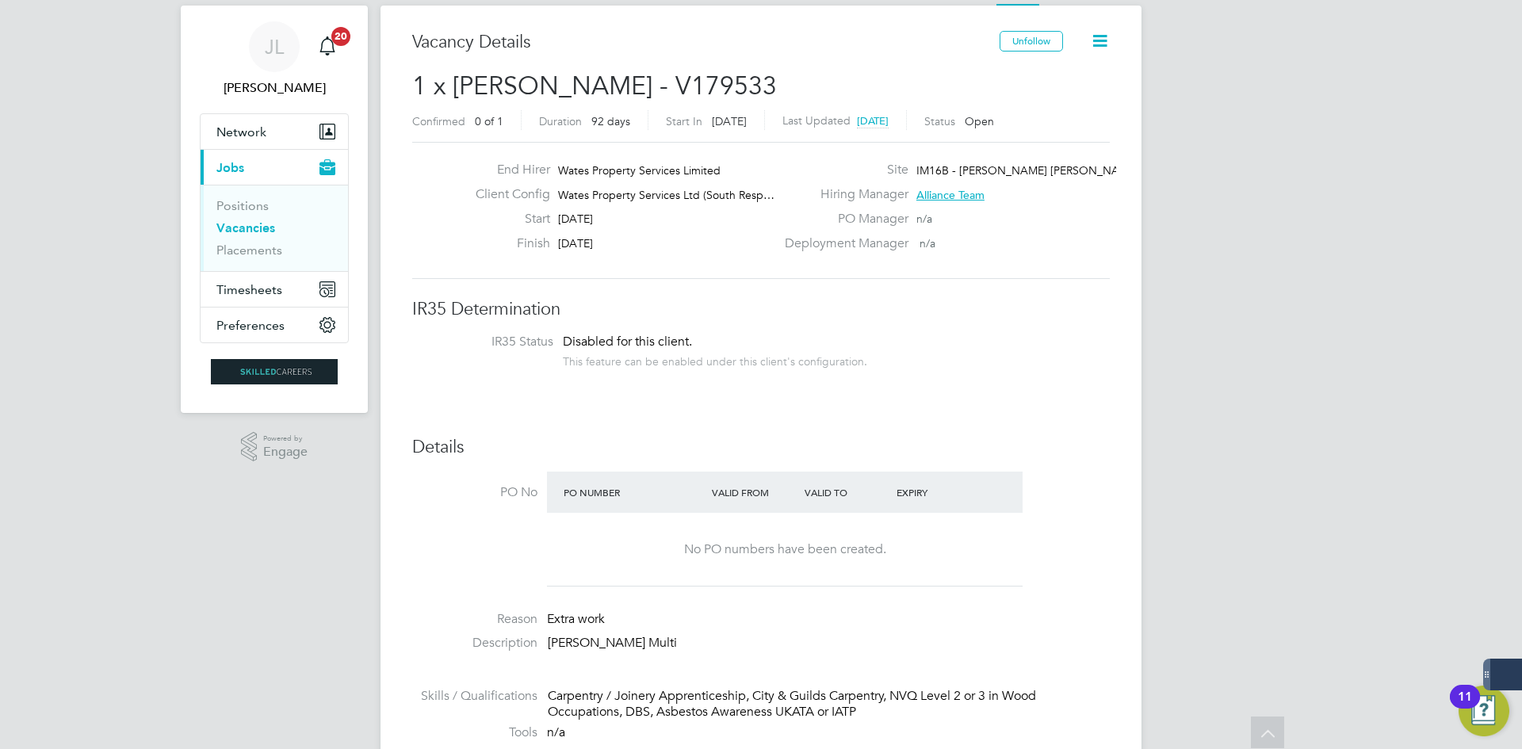
scroll to position [0, 0]
